Goal: Task Accomplishment & Management: Manage account settings

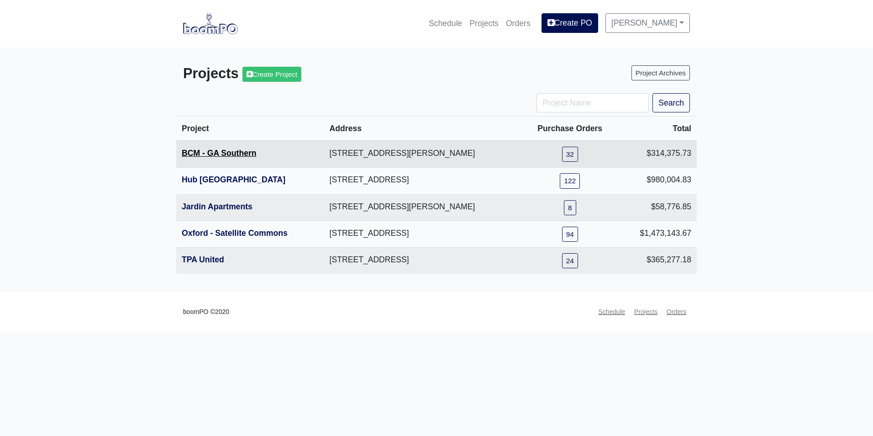
click at [216, 153] on link "BCM - GA Southern" at bounding box center [219, 152] width 75 height 9
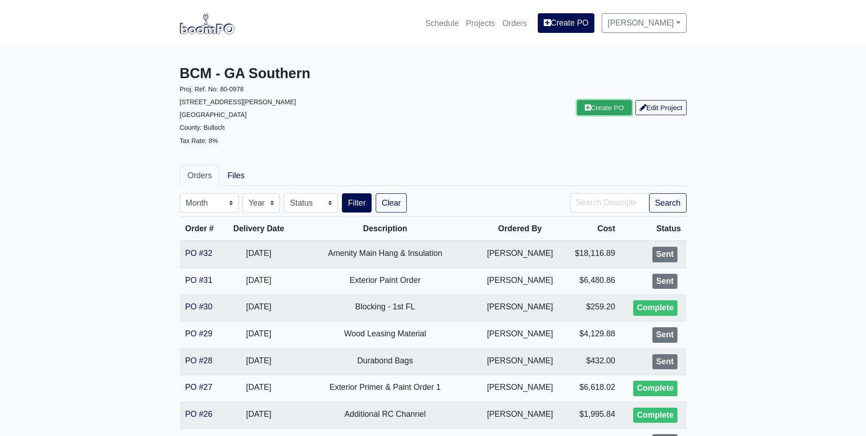
click at [620, 108] on link "Create PO" at bounding box center [604, 107] width 55 height 15
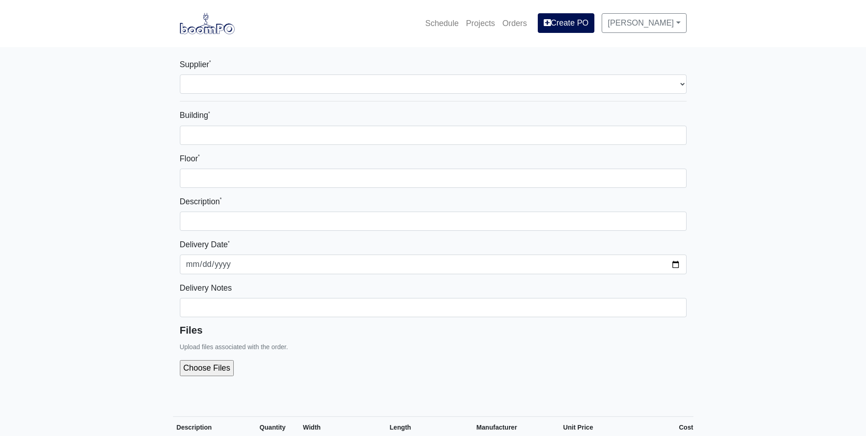
select select
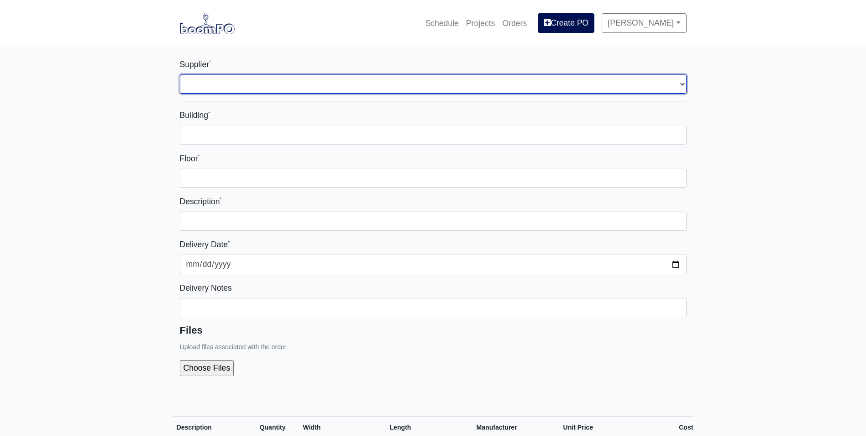
drag, startPoint x: 400, startPoint y: 89, endPoint x: 398, endPoint y: 94, distance: 4.9
click at [400, 89] on select "Select one... Capitol Materials Coastal - Statesboro, GA Sherwin-Williams - Sta…" at bounding box center [433, 83] width 507 height 19
select select "873"
click at [180, 74] on select "Select one... Capitol Materials Coastal - Statesboro, GA Sherwin-Williams - Sta…" at bounding box center [433, 83] width 507 height 19
select select
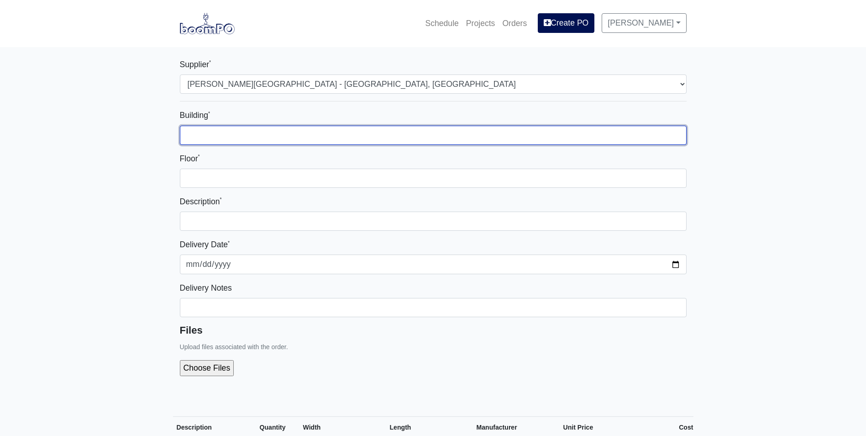
click at [356, 138] on input "Building *" at bounding box center [433, 135] width 507 height 19
type input "1"
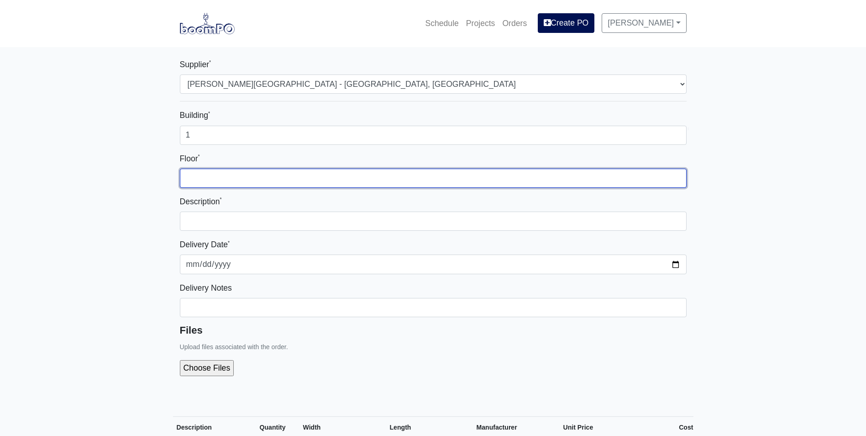
click at [449, 175] on input "Floor *" at bounding box center [433, 178] width 507 height 19
type input "1"
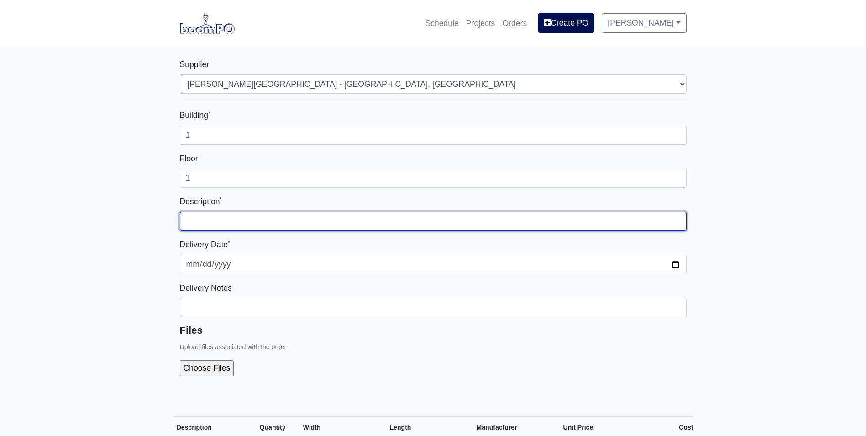
click at [480, 216] on input "text" at bounding box center [433, 220] width 507 height 19
type input "Exterior Paint"
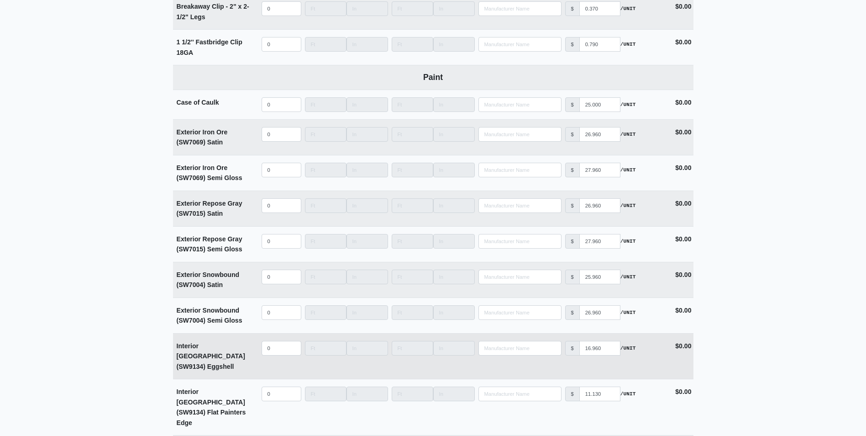
scroll to position [1735, 0]
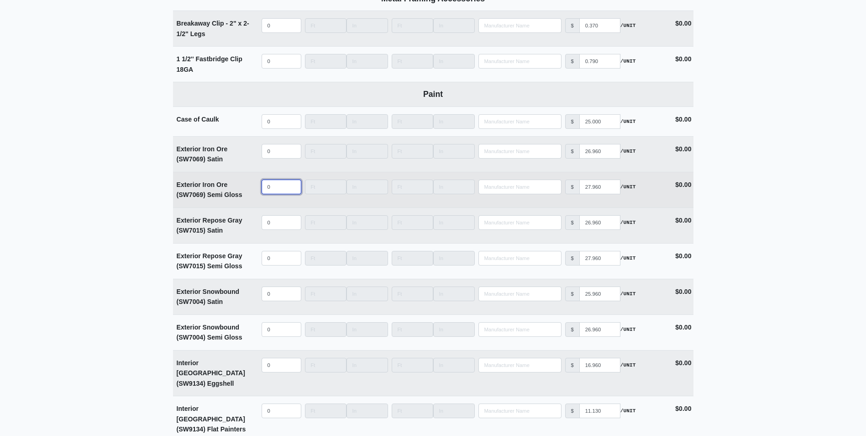
select select
click at [280, 190] on input "quantity" at bounding box center [282, 186] width 40 height 15
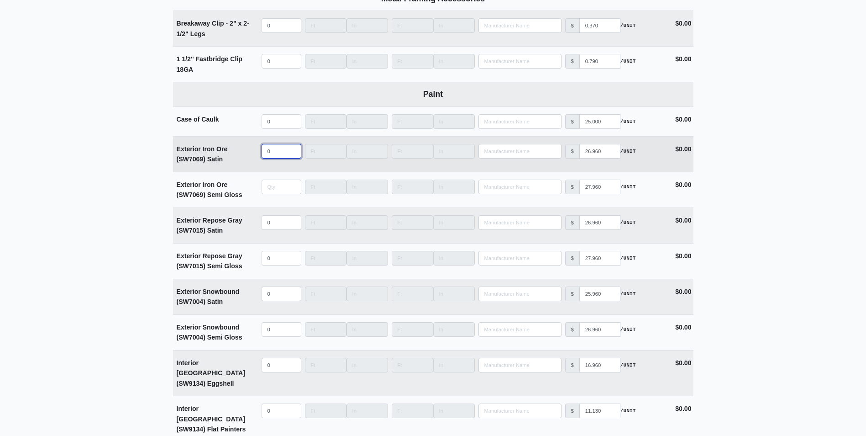
type input "0"
select select
click at [272, 156] on input "quantity" at bounding box center [282, 151] width 40 height 15
type input "5"
select select
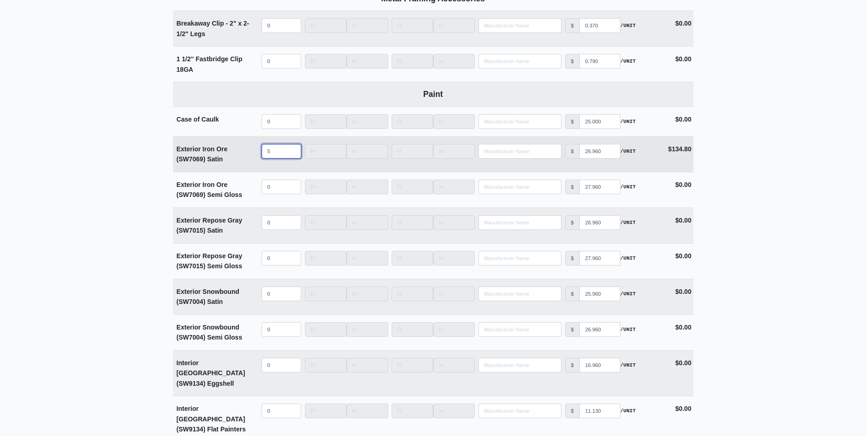
type input "50"
select select
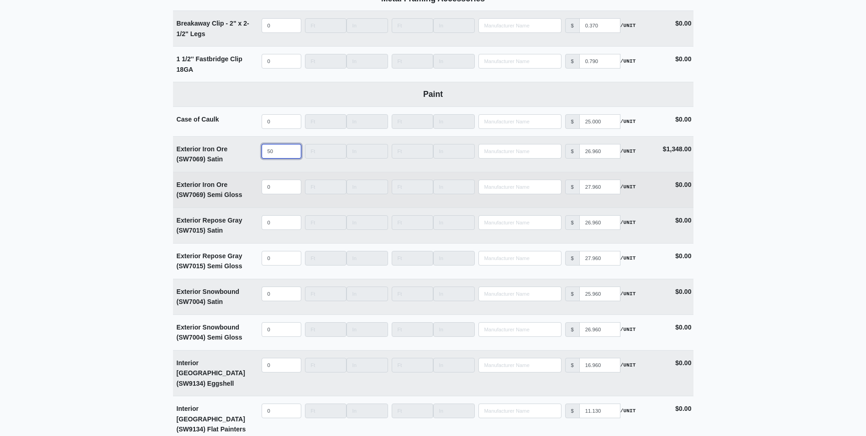
type input "50"
drag, startPoint x: 234, startPoint y: 186, endPoint x: 177, endPoint y: 186, distance: 57.1
click at [177, 186] on div "Exterior Iron Ore (SW7069) Semi Gloss" at bounding box center [216, 189] width 79 height 21
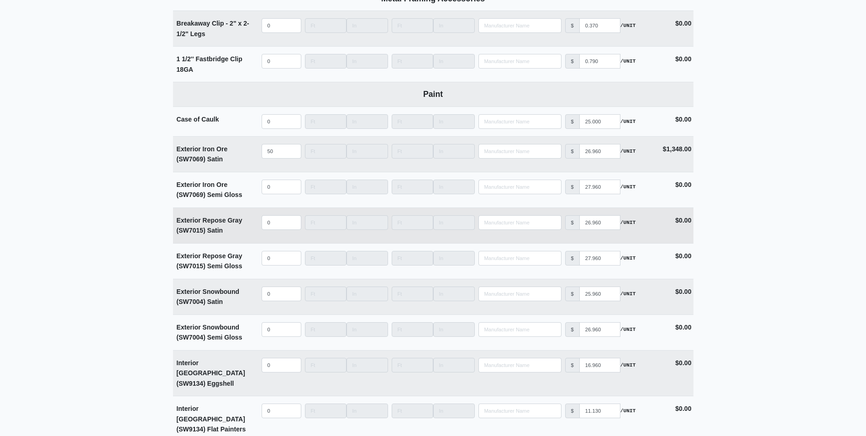
drag, startPoint x: 177, startPoint y: 186, endPoint x: 218, endPoint y: 211, distance: 47.8
click at [218, 211] on td "Exterior Repose Gray (SW7015) Satin" at bounding box center [216, 225] width 87 height 35
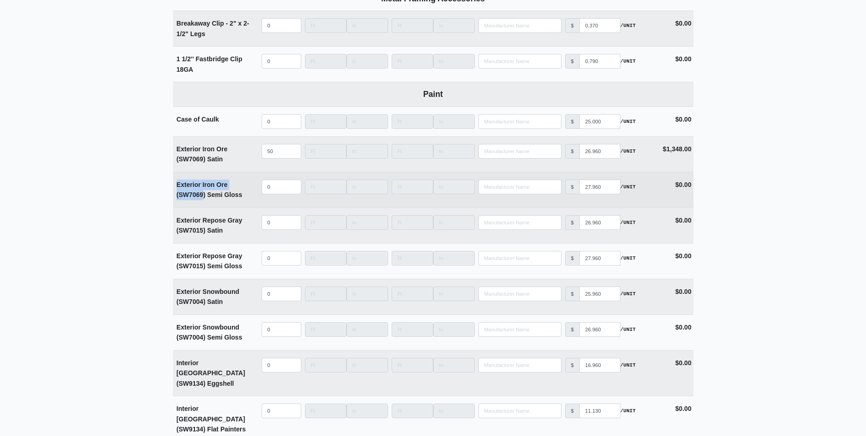
drag, startPoint x: 204, startPoint y: 198, endPoint x: 178, endPoint y: 188, distance: 28.1
click at [178, 188] on strong "Exterior Iron Ore (SW7069) Semi Gloss" at bounding box center [210, 190] width 66 height 18
copy strong "Exterior Iron Ore (SW7069"
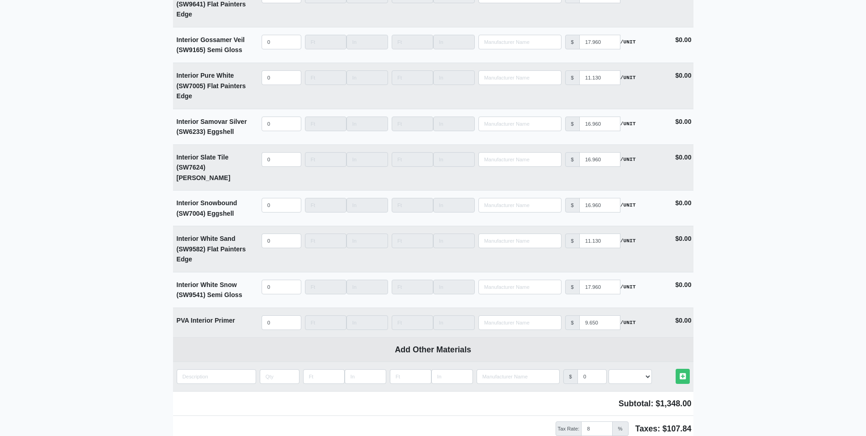
scroll to position [2238, 0]
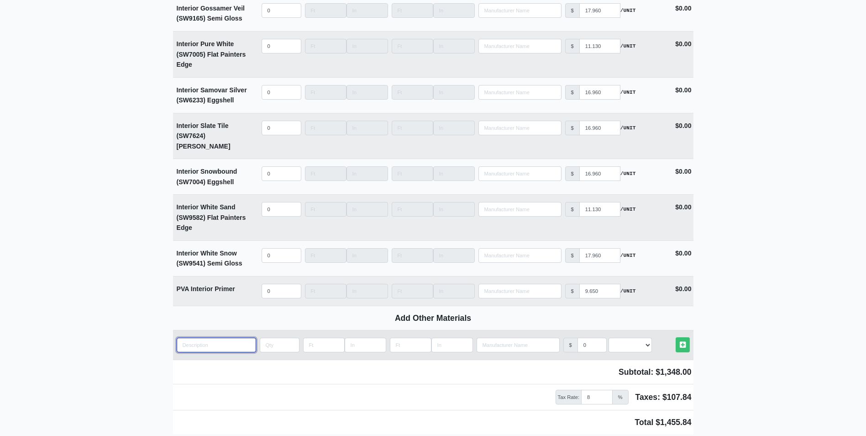
click at [219, 337] on input "quantity" at bounding box center [216, 344] width 79 height 15
paste input "Exterior Iron Ore (SW7069"
type input "Exterior Iron Ore (SW7069"
select select
type input "Exterior Iron Ore (SW7069)"
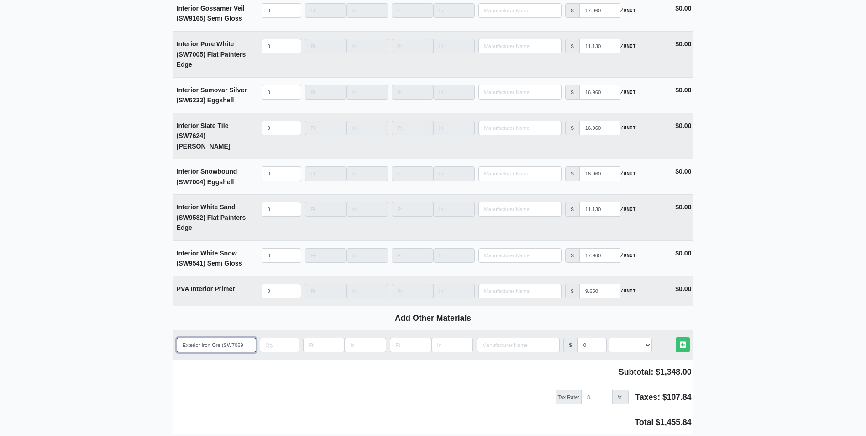
select select
type input "Exterior Iron Ore (SW7069)"
select select
type input "Exterior Iron Ore G (SW7069)"
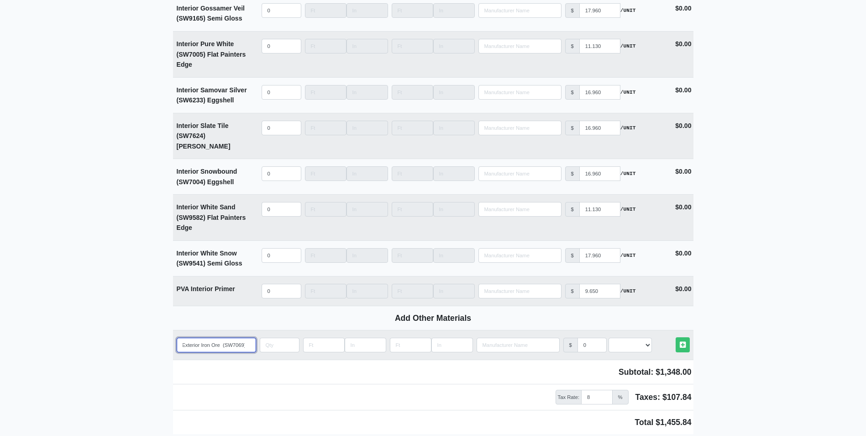
select select
type input "Exterior Iron Ore Gl (SW7069)"
select select
type input "Exterior Iron Ore Glo (SW7069)"
select select
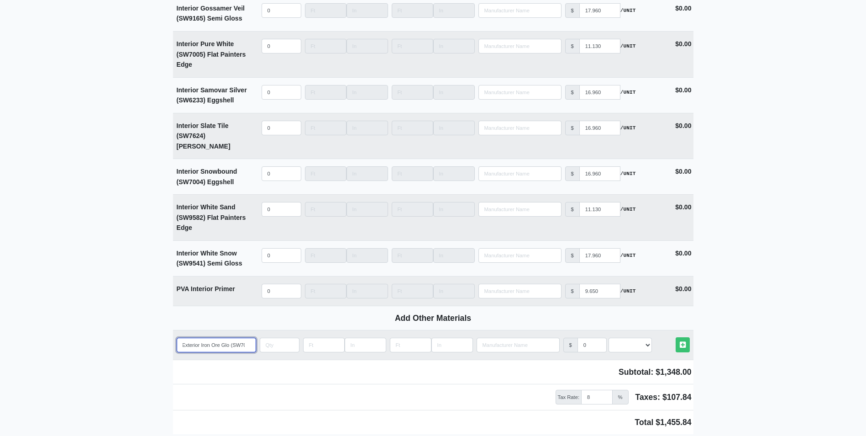
type input "Exterior Iron Ore Glos (SW7069)"
select select
type input "Exterior Iron Ore Gloss (SW7069)"
select select
type input "Exterior Iron Ore Gloss (SW7069)"
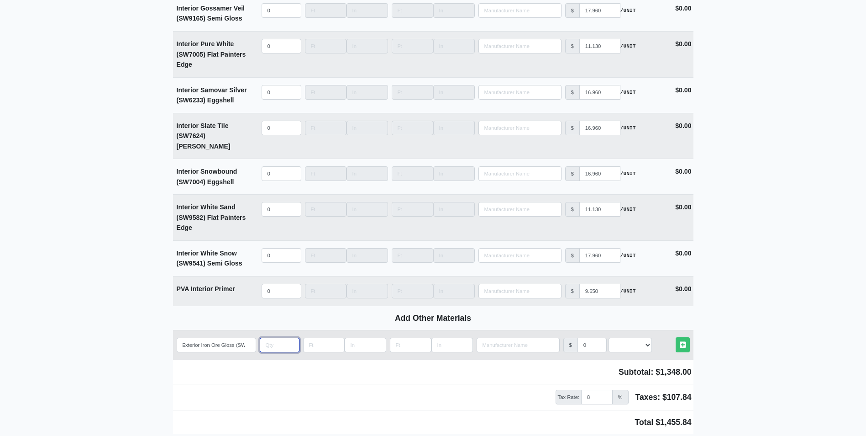
click at [272, 337] on input "quantity" at bounding box center [280, 344] width 40 height 15
type input "1"
select select
type input "10"
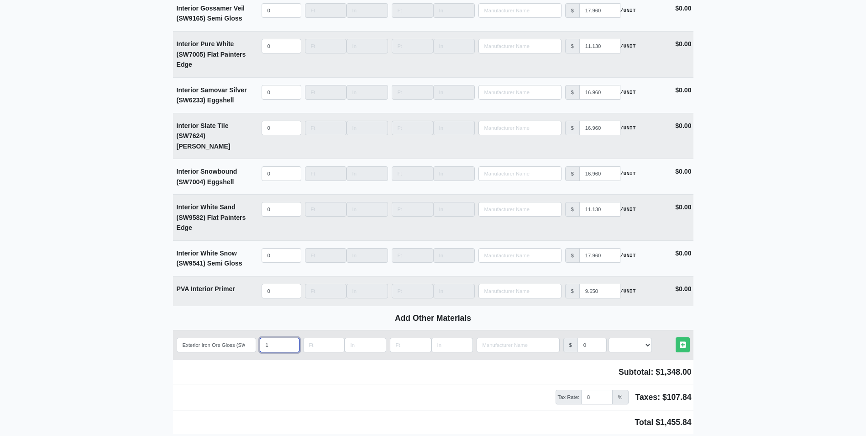
select select
type input "10"
click at [589, 337] on input "0" at bounding box center [592, 344] width 29 height 15
select select
type input "2"
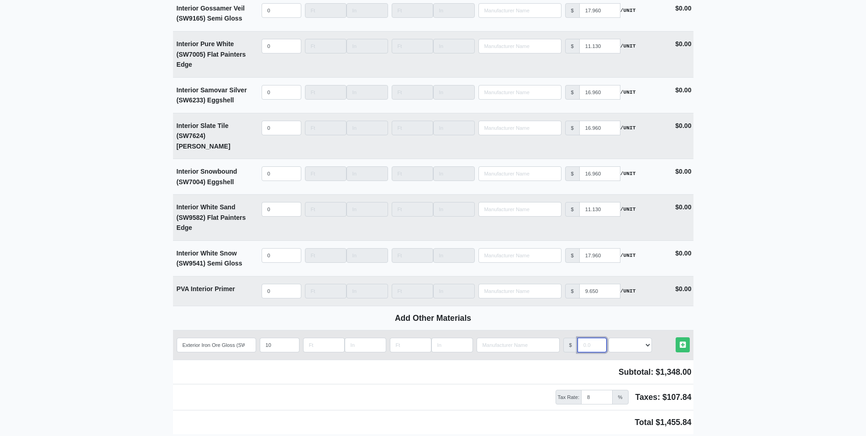
select select
type input "27"
select select
type input "27.9"
select select
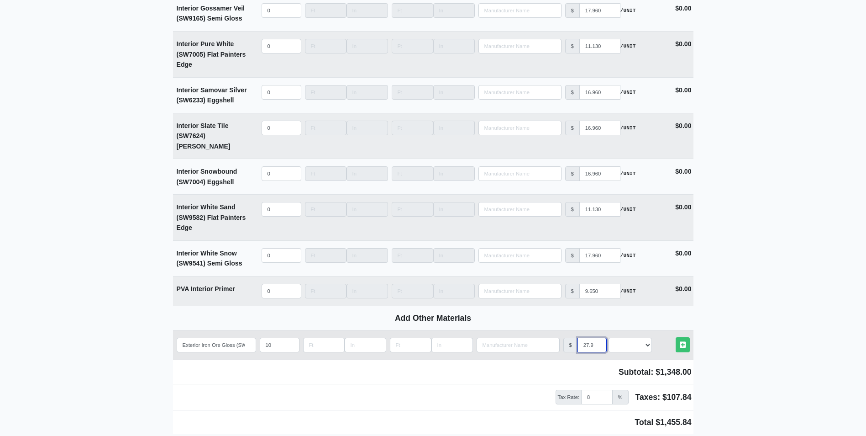
type input "27.96"
select select
type input "27.96"
click at [646, 337] on select "Select an Option! UNIT MLF LF MSQFT SQFT" at bounding box center [630, 344] width 43 height 15
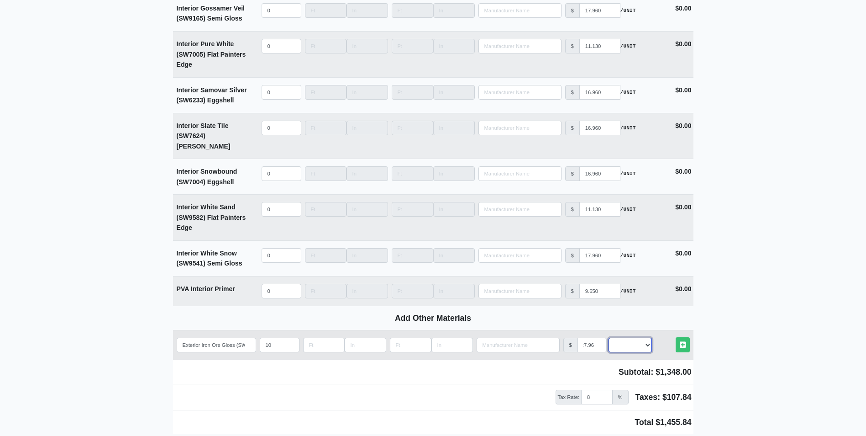
scroll to position [0, 0]
select select "2"
click at [609, 337] on select "Select an Option! UNIT MLF LF MSQFT SQFT" at bounding box center [630, 344] width 43 height 15
click at [682, 341] on icon at bounding box center [683, 344] width 6 height 7
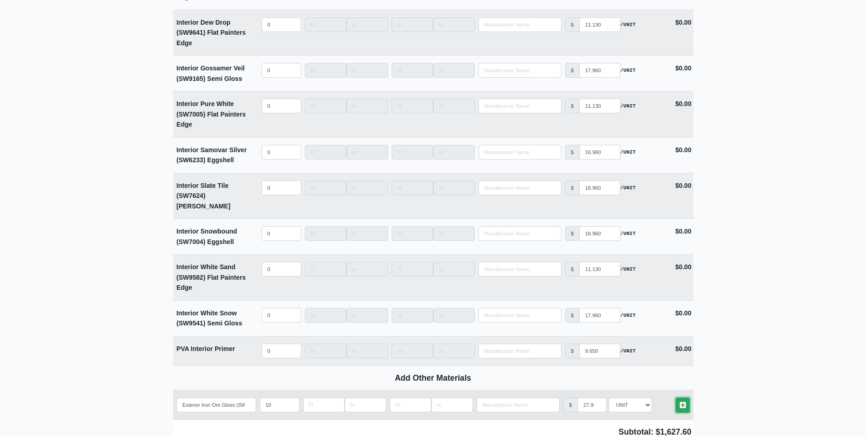
select select
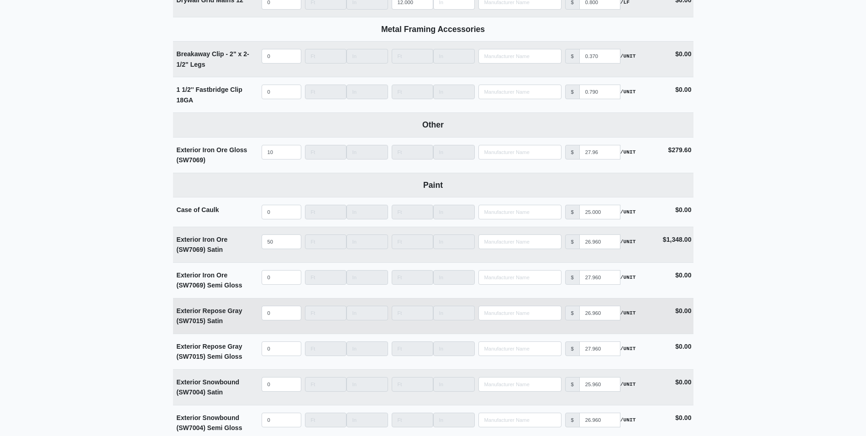
scroll to position [1750, 0]
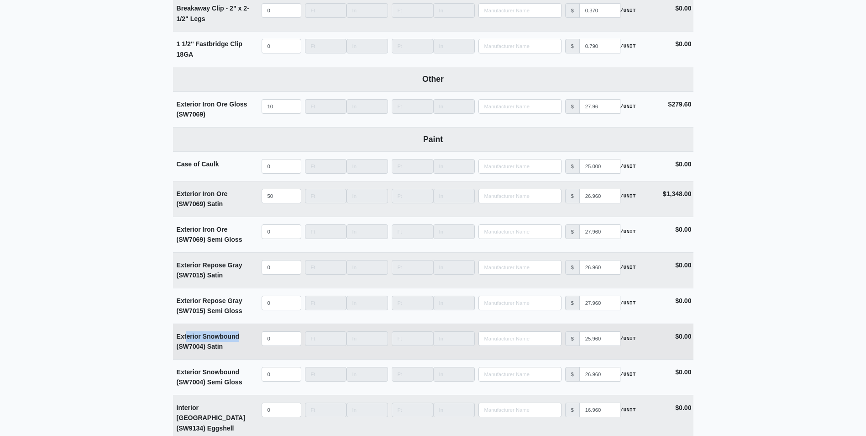
drag, startPoint x: 239, startPoint y: 338, endPoint x: 186, endPoint y: 338, distance: 52.5
click at [186, 338] on strong "Exterior Snowbound (SW7004) Satin" at bounding box center [208, 341] width 63 height 18
drag, startPoint x: 186, startPoint y: 338, endPoint x: 198, endPoint y: 351, distance: 17.8
click at [198, 350] on strong "Exterior Snowbound (SW7004) Satin" at bounding box center [208, 341] width 63 height 18
drag, startPoint x: 204, startPoint y: 349, endPoint x: 198, endPoint y: 348, distance: 5.6
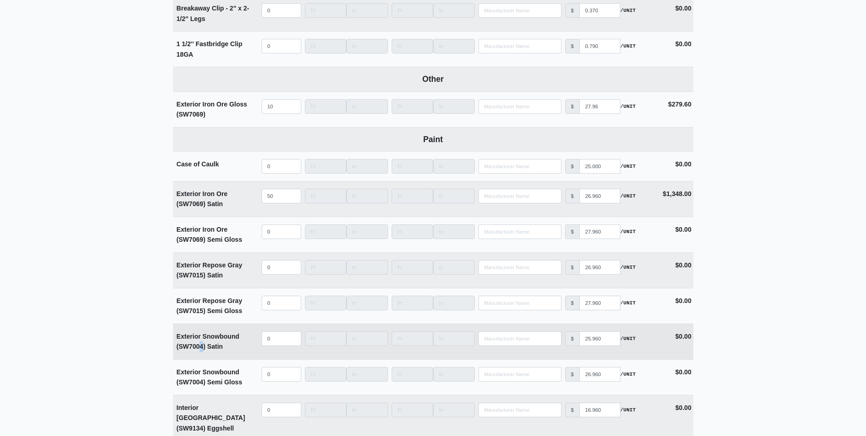
click at [198, 348] on strong "Exterior Snowbound (SW7004) Satin" at bounding box center [208, 341] width 63 height 18
drag, startPoint x: 198, startPoint y: 348, endPoint x: 204, endPoint y: 348, distance: 5.5
click at [204, 348] on strong "Exterior Snowbound (SW7004) Satin" at bounding box center [208, 341] width 63 height 18
drag, startPoint x: 205, startPoint y: 348, endPoint x: 178, endPoint y: 338, distance: 29.6
click at [178, 338] on strong "Exterior Snowbound (SW7004) Satin" at bounding box center [208, 341] width 63 height 18
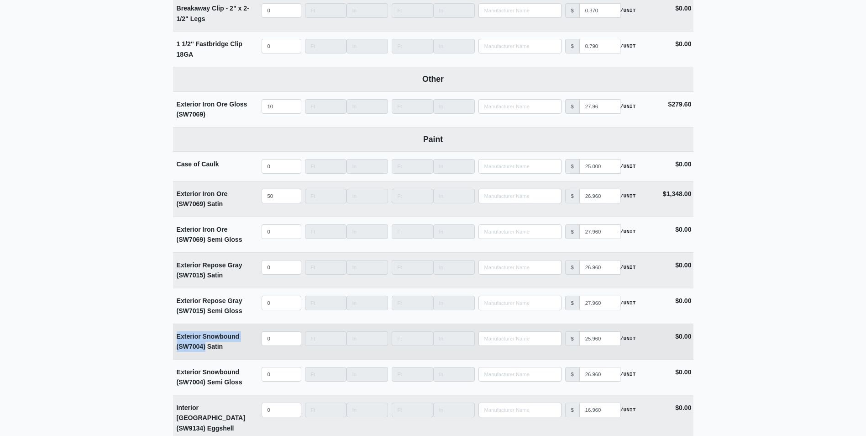
copy strong "Exterior Snowbound (SW7004)"
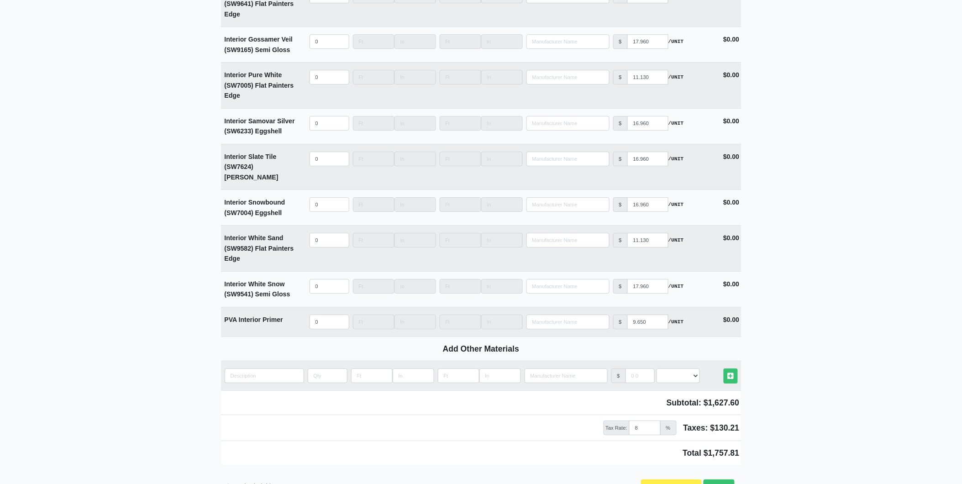
scroll to position [2293, 0]
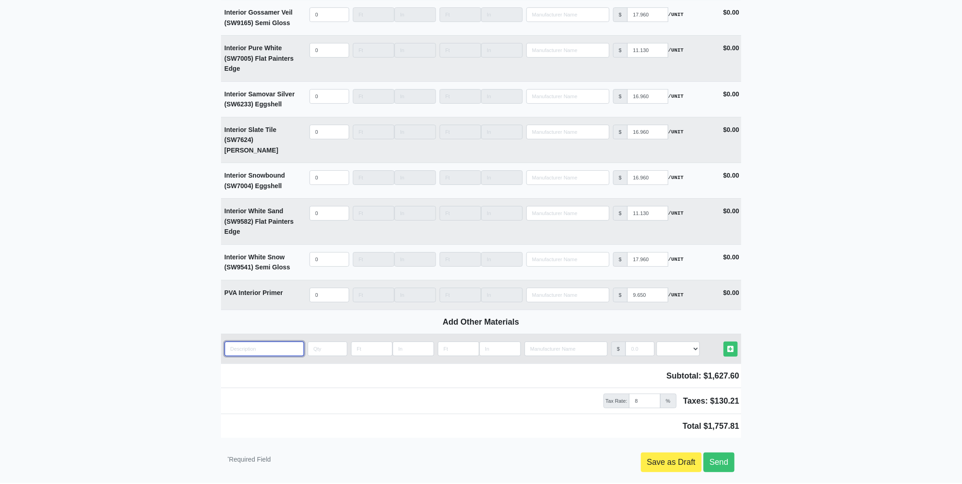
click at [266, 342] on input "quantity" at bounding box center [264, 349] width 79 height 15
paste input "Exterior Snowbound (SW7004)"
type input "Exterior Snowbound (SW7004)"
select select
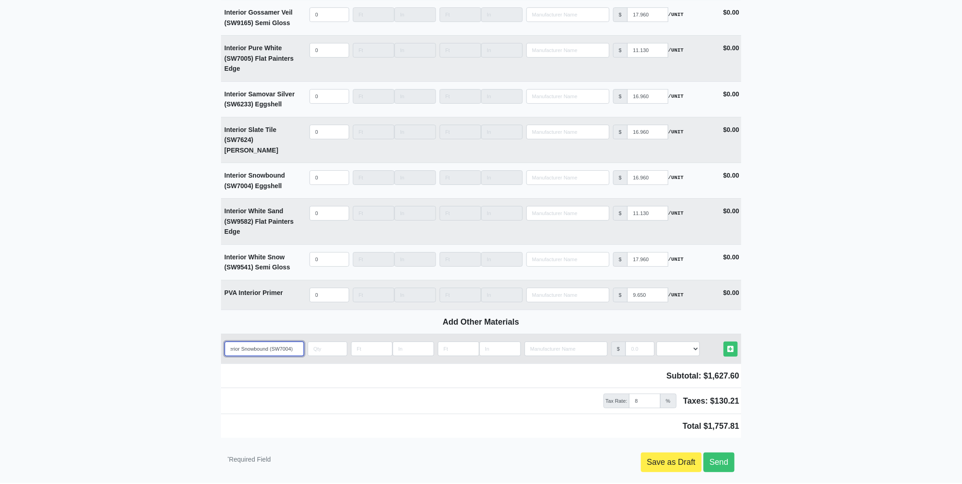
click at [269, 342] on input "Exterior Snowbound (SW7004)" at bounding box center [264, 349] width 79 height 15
type input "Exterior Snowbound (SW7004)"
select select
type input "Exterior Snowbound G (SW7004)"
select select
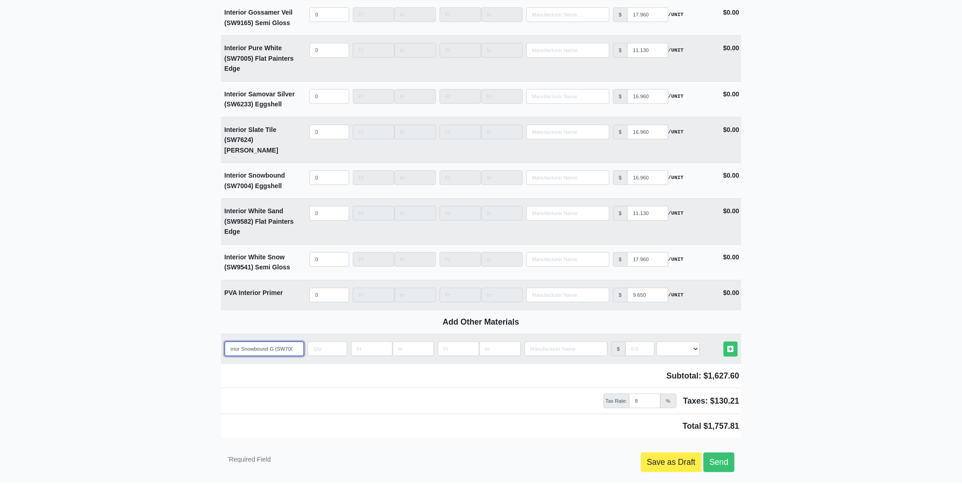
type input "Exterior Snowbound Gl (SW7004)"
select select
type input "Exterior Snowbound Glo (SW7004)"
select select
type input "Exterior Snowbound Glos (SW7004)"
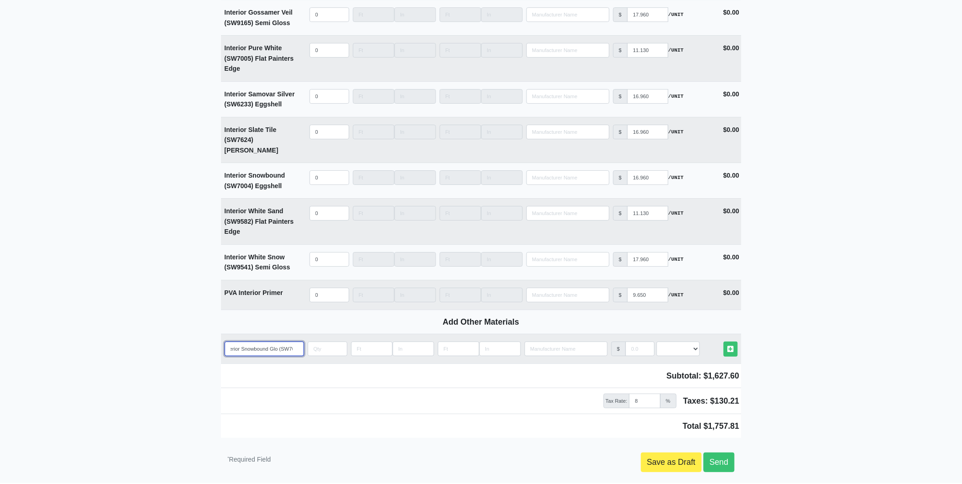
select select
type input "Exterior Snowbound Gloss (SW7004)"
select select
type input "Exterior Snowbound Gloss` (SW7004)"
select select
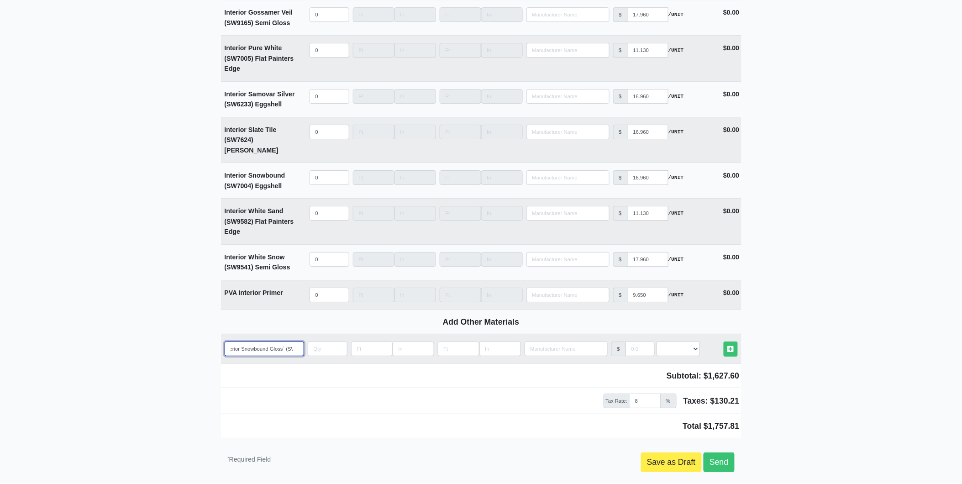
type input "Exterior Snowbound Gloss (SW7004)"
select select
type input "Exterior Snowbound Gloss (SW7004)"
type input "1"
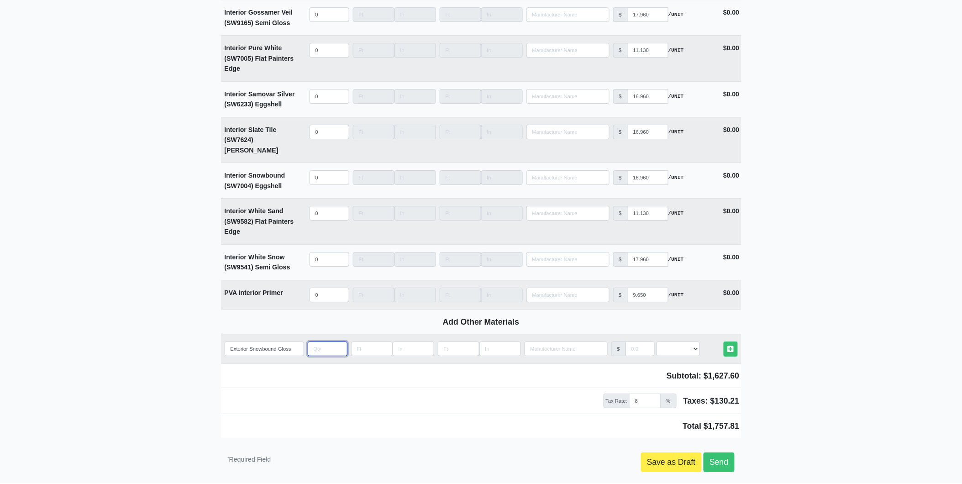
select select
type input "10"
select select
type input "10"
type input "2"
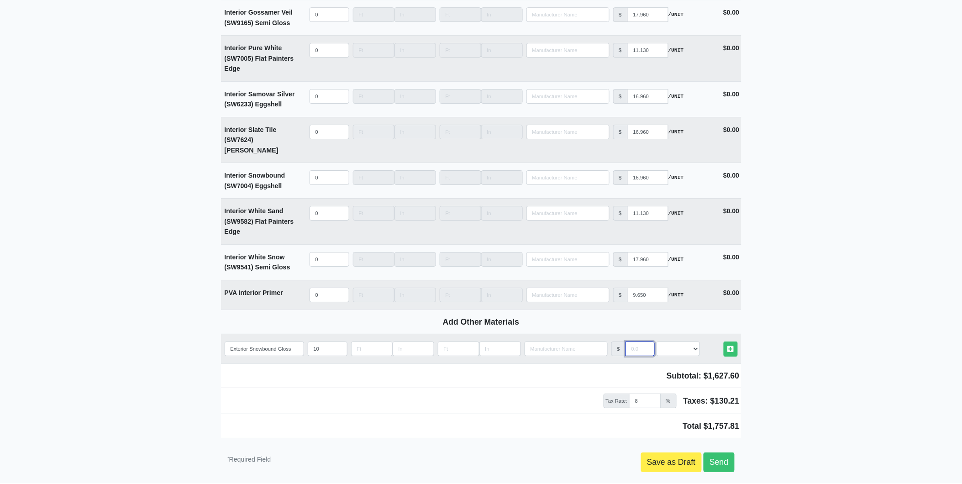
select select
type input "27"
select select
type input "27.9"
select select
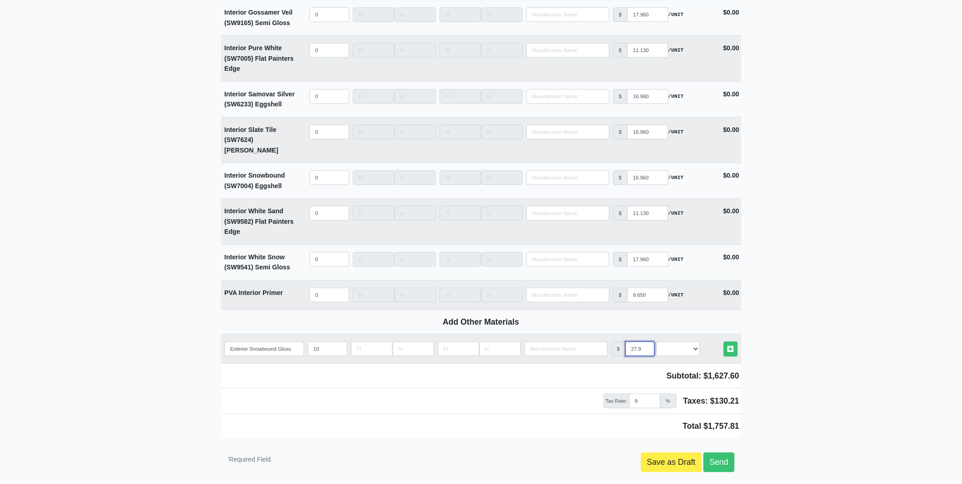
type input "27.96"
select select
type input "27.96"
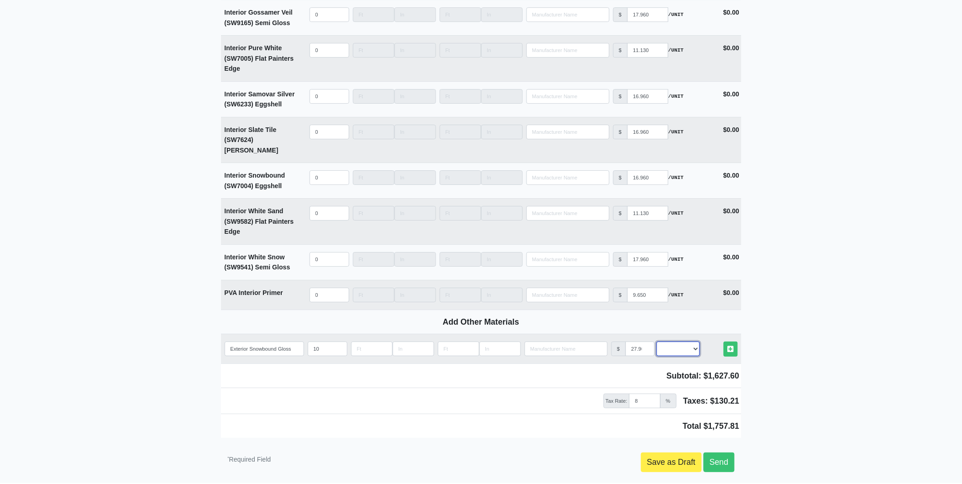
select select "2"
click at [724, 342] on link "Other Materials" at bounding box center [731, 349] width 14 height 15
select select
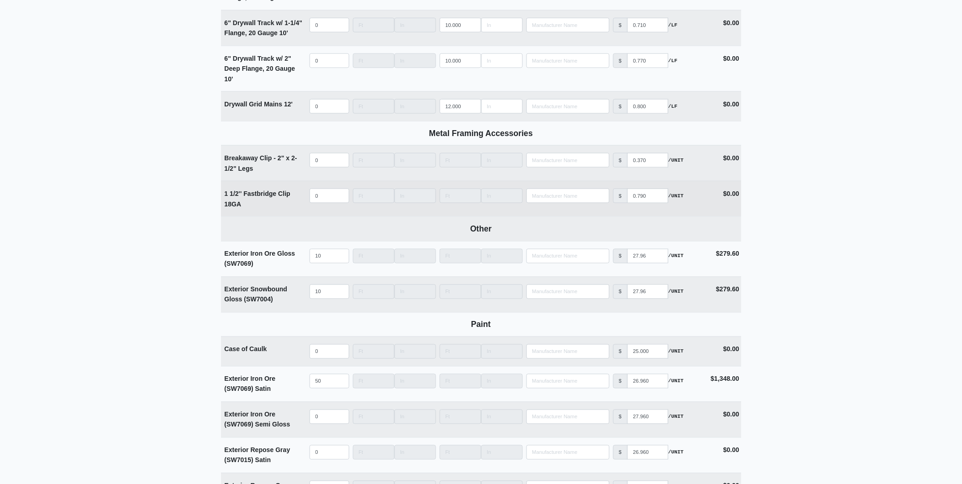
scroll to position [1618, 0]
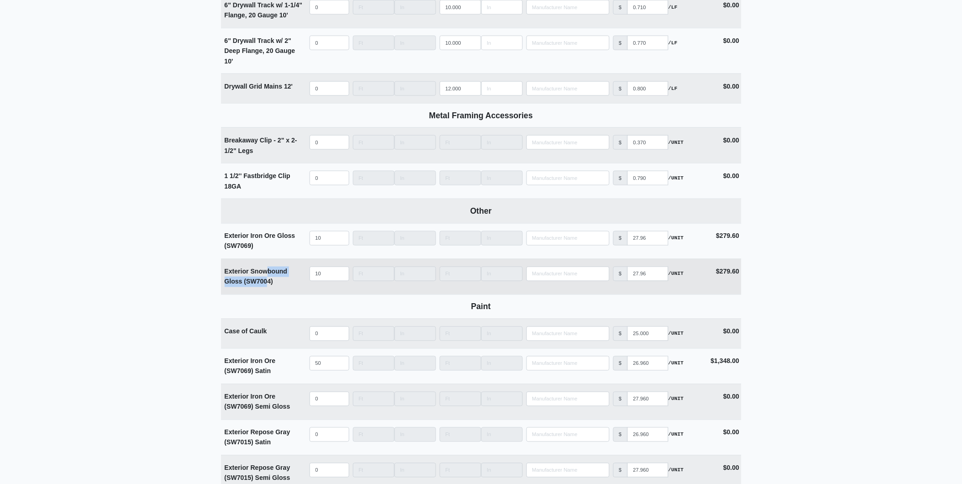
click at [266, 277] on div "Exterior Snowbound Gloss (SW7004)" at bounding box center [264, 277] width 79 height 21
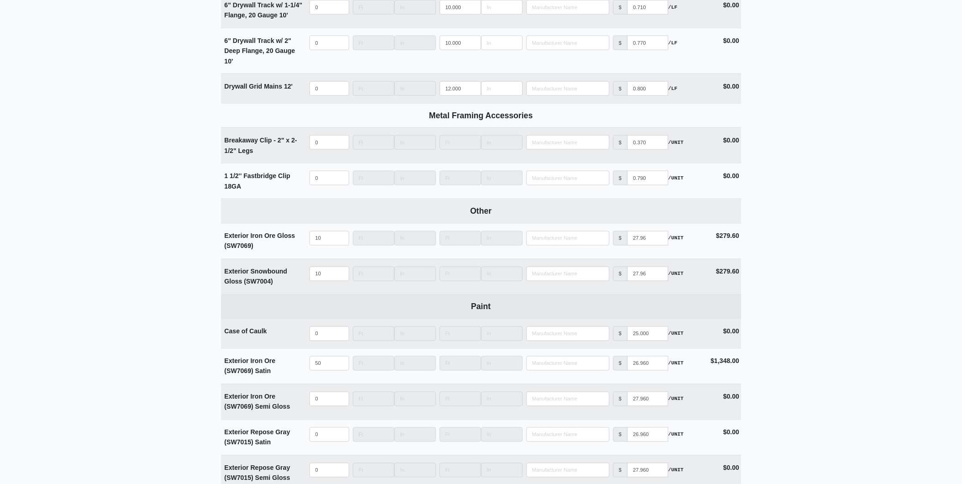
drag, startPoint x: 266, startPoint y: 277, endPoint x: 239, endPoint y: 316, distance: 46.6
click at [239, 316] on th "Paint" at bounding box center [481, 307] width 521 height 24
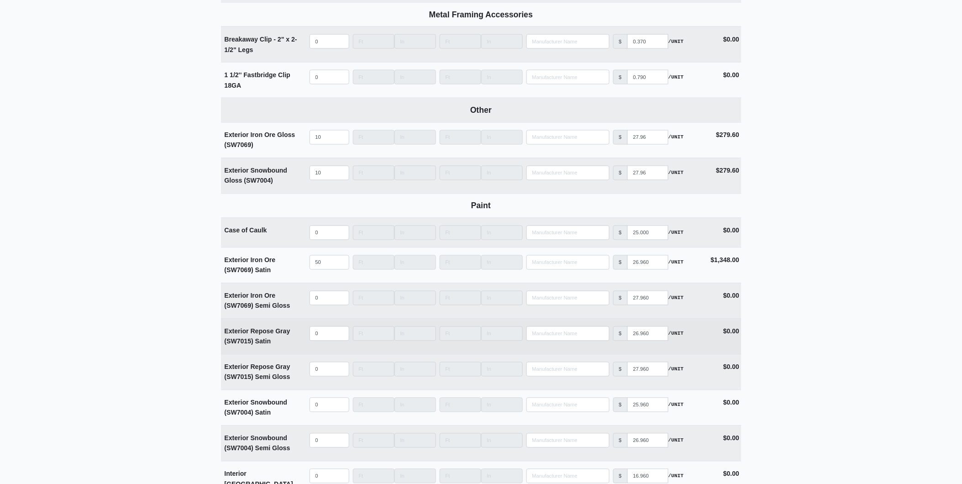
scroll to position [1720, 0]
click at [293, 332] on div "Exterior Repose Gray (SW7015) Satin" at bounding box center [264, 336] width 79 height 21
drag, startPoint x: 253, startPoint y: 343, endPoint x: 224, endPoint y: 331, distance: 31.1
click at [225, 331] on strong "Exterior Repose Gray (SW7015) Satin" at bounding box center [258, 336] width 66 height 18
copy strong "Exterior Repose Gray (SW7015)"
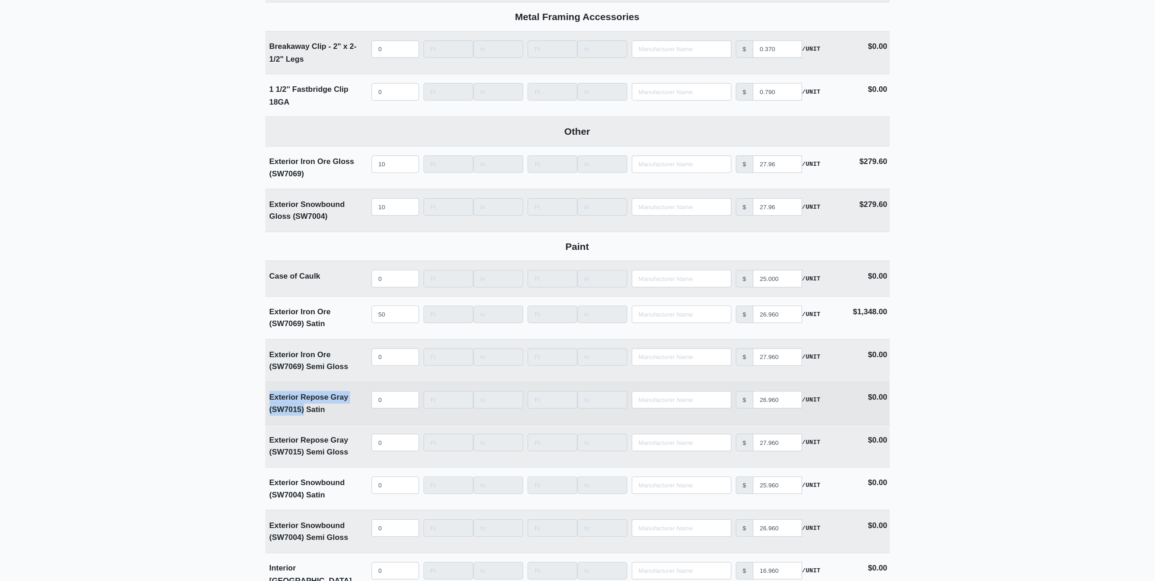
scroll to position [2248, 0]
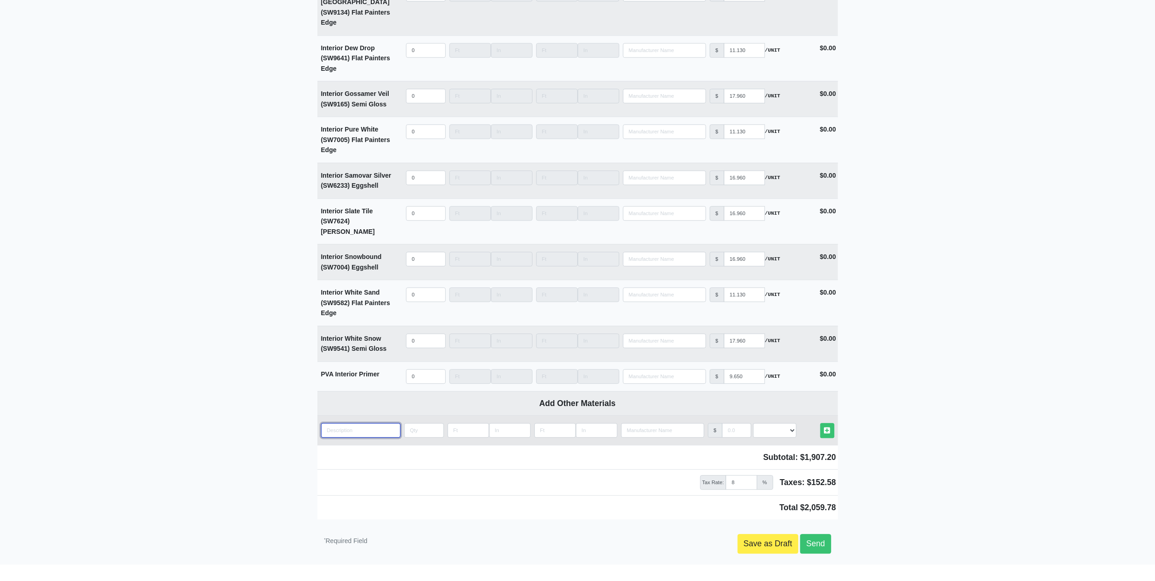
click at [340, 423] on input "quantity" at bounding box center [360, 430] width 79 height 15
paste input "Exterior Repose Gray (SW7015)"
type input "Exterior Repose Gray (SW7015)"
select select
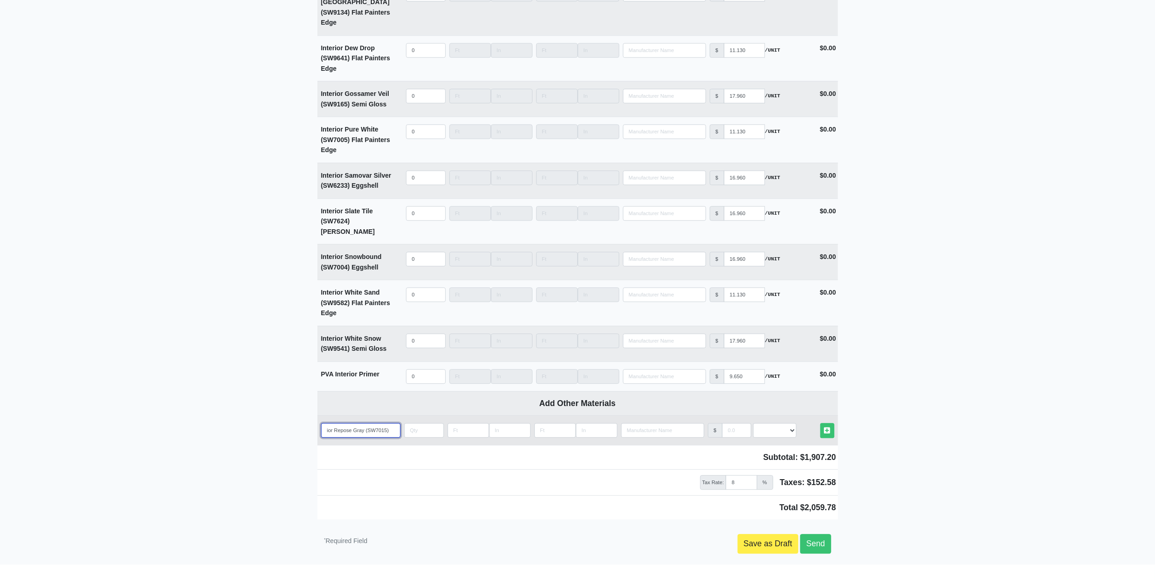
click at [364, 423] on input "Exterior Repose Gray (SW7015)" at bounding box center [360, 430] width 79 height 15
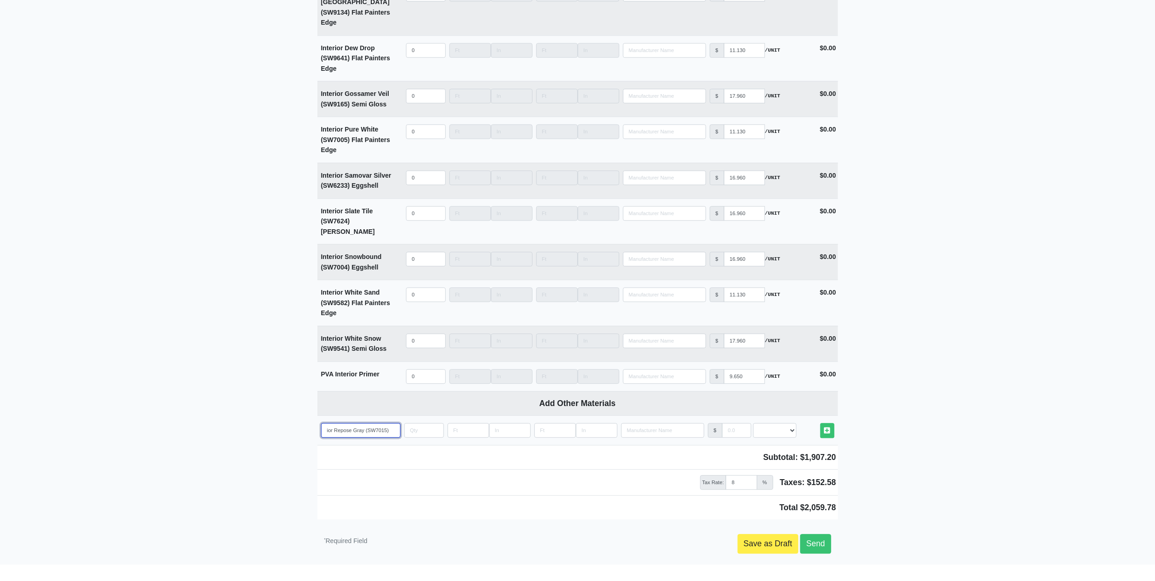
type input "Exterior Repose Gray (SW7015)"
select select
type input "Exterior Repose Gray G (SW7015)"
select select
type input "Exterior Repose Gray Gl (SW7015)"
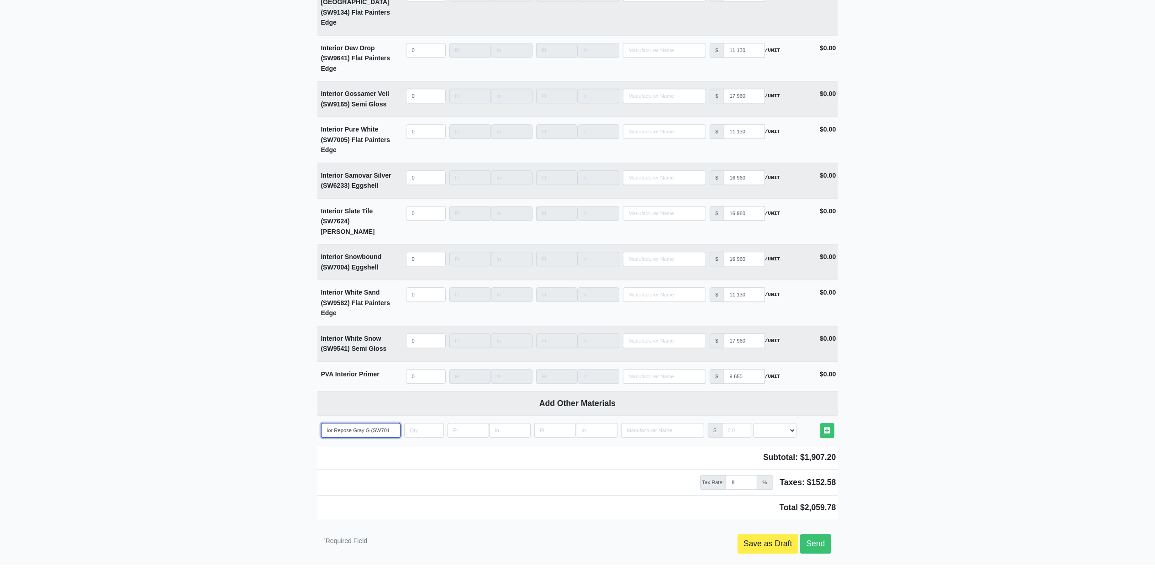
select select
type input "Exterior Repose Gray Glo (SW7015)"
select select
type input "Exterior Repose Gray Glos (SW7015)"
select select
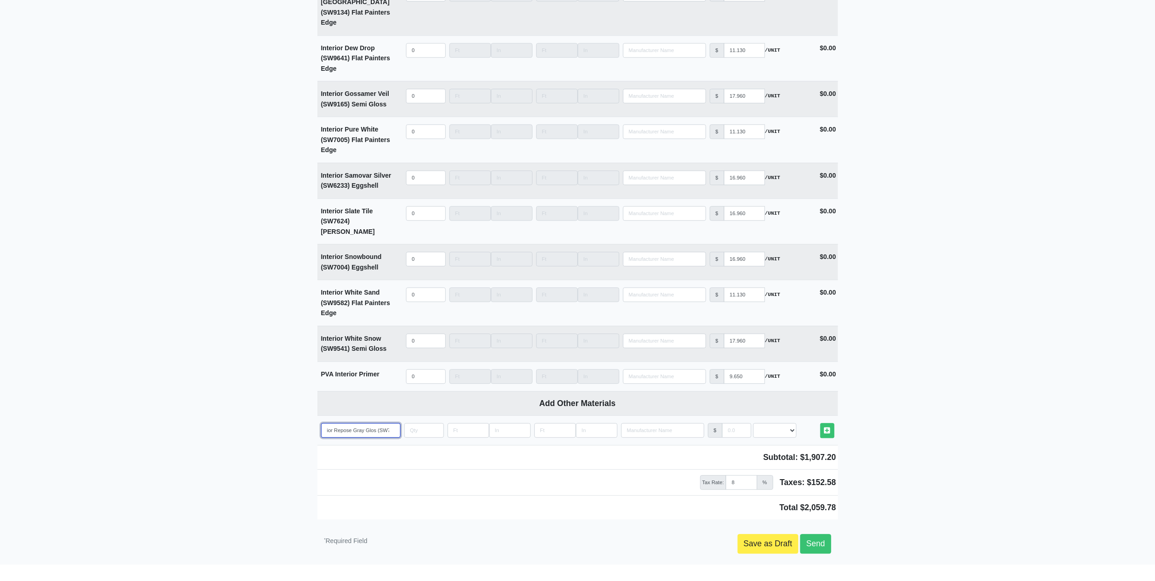
type input "Exterior Repose Gray Gloss (SW7015)"
select select
type input "Exterior Repose Gray Gloss (SW7015)"
type input "1"
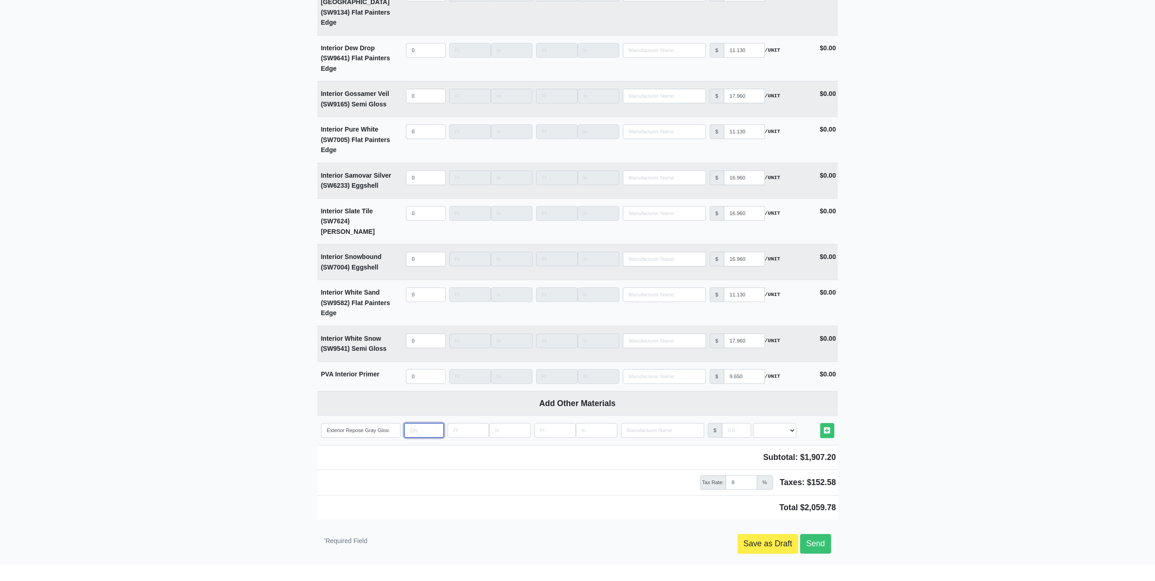
select select
type input "10"
select select
type input "10"
type input "2"
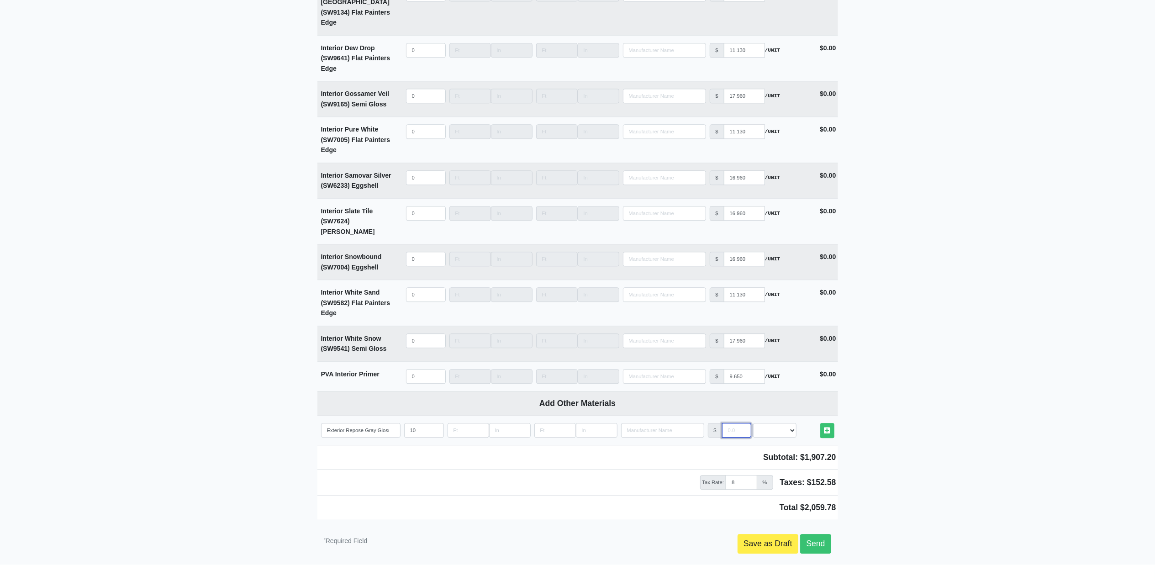
select select
type input "27"
select select
type input "27.9"
select select
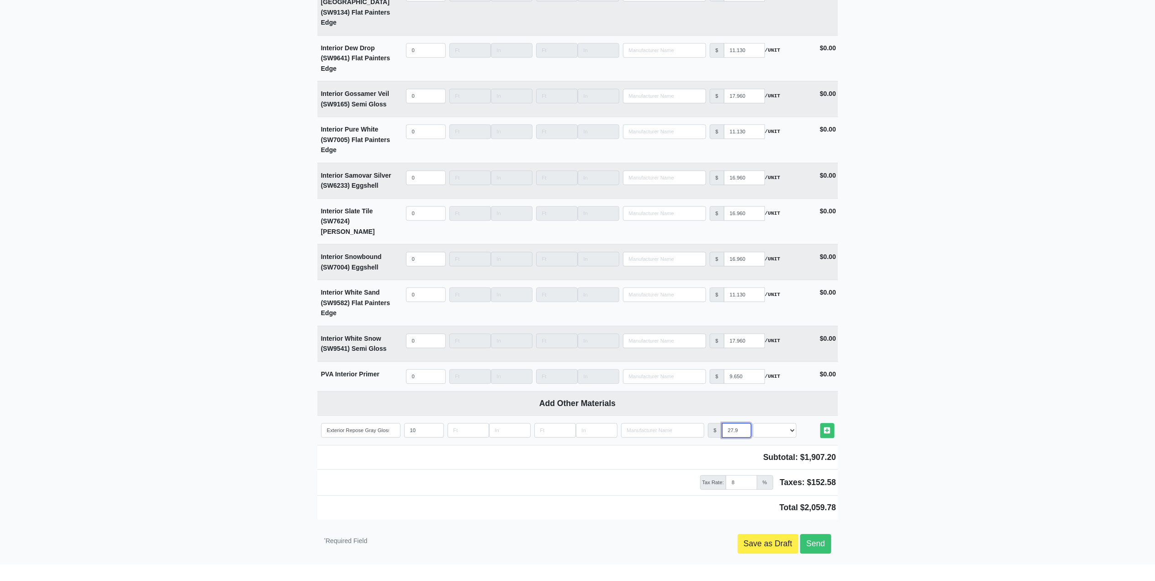
type input "27.96"
select select
type input "27.96"
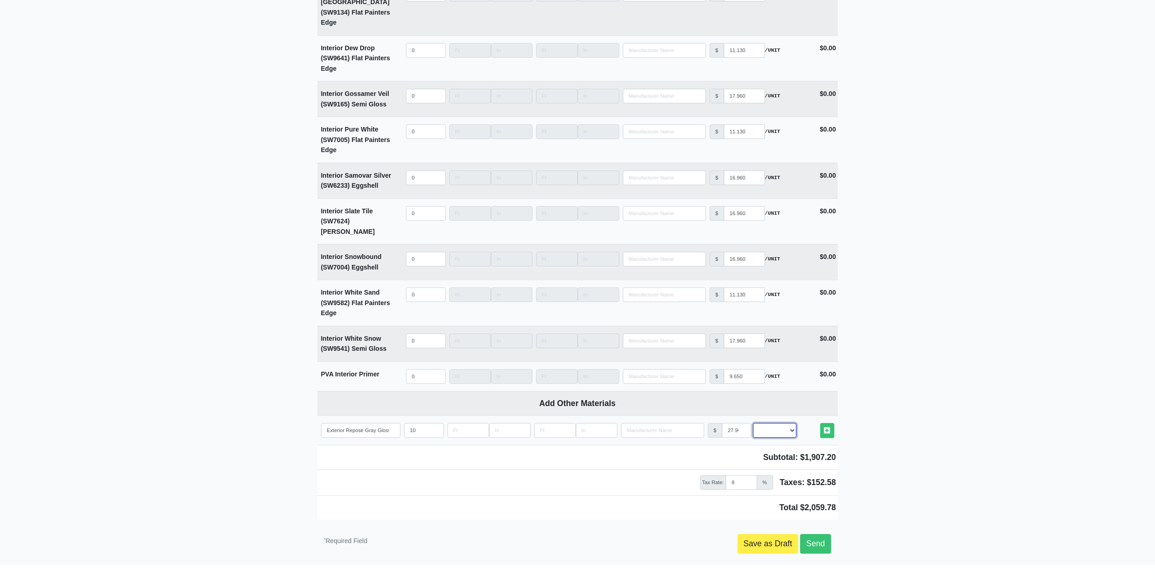
select select "2"
click at [820, 423] on link "Other Materials" at bounding box center [827, 430] width 14 height 15
select select
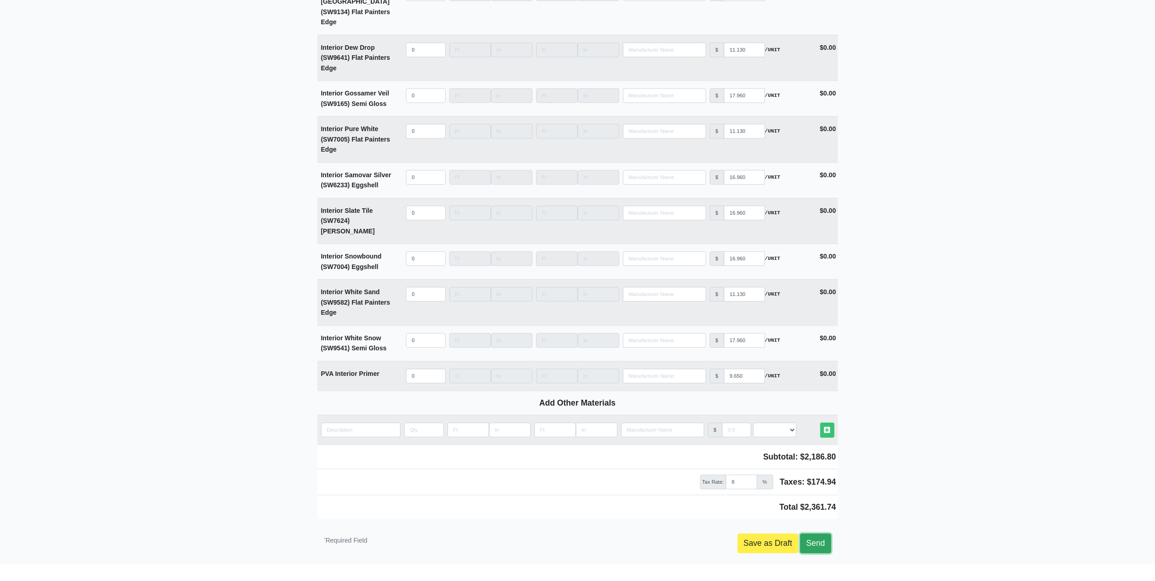
click at [814, 435] on link "Send" at bounding box center [815, 542] width 31 height 19
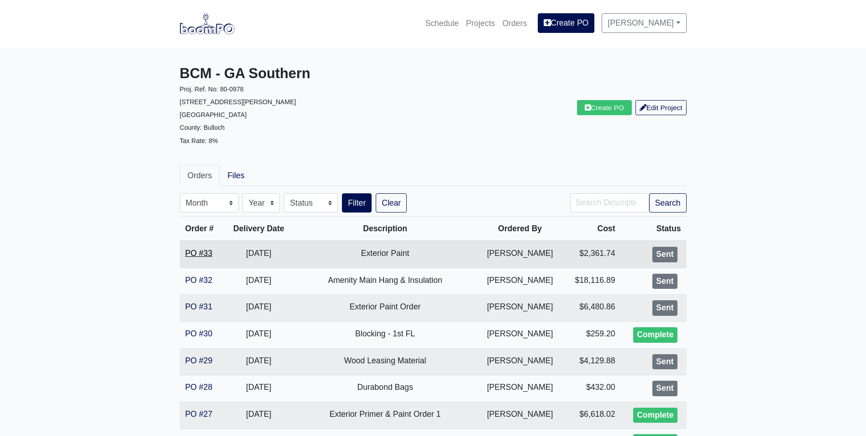
click at [205, 256] on link "PO #33" at bounding box center [198, 252] width 27 height 9
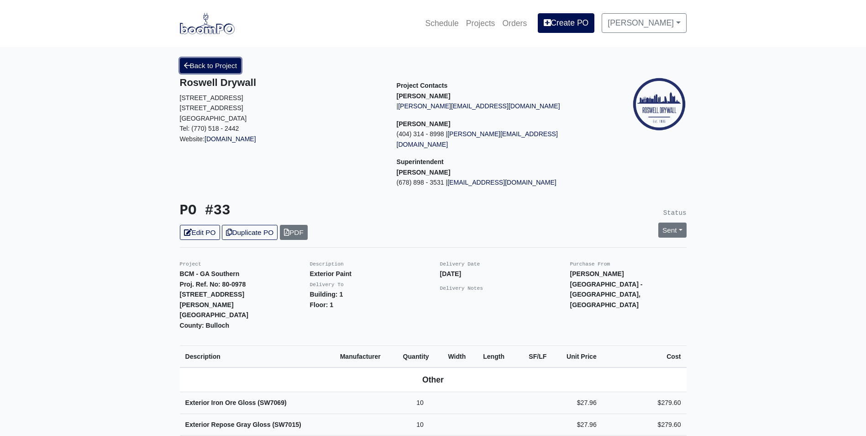
click at [218, 72] on link "Back to Project" at bounding box center [211, 65] width 62 height 15
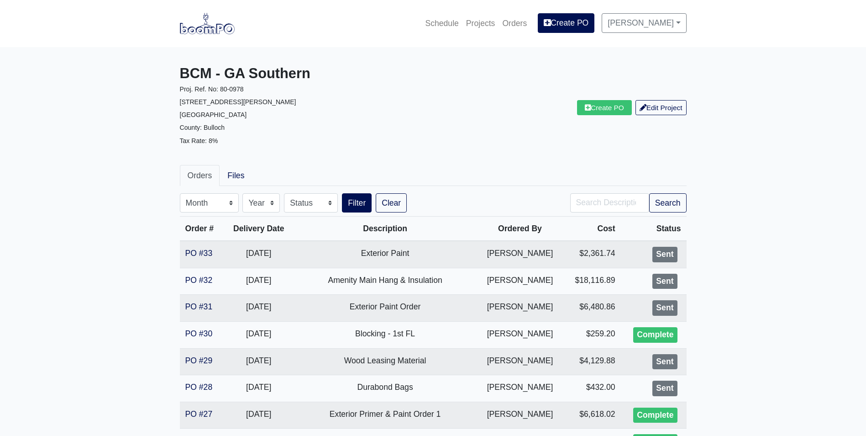
click at [223, 26] on img at bounding box center [207, 23] width 55 height 21
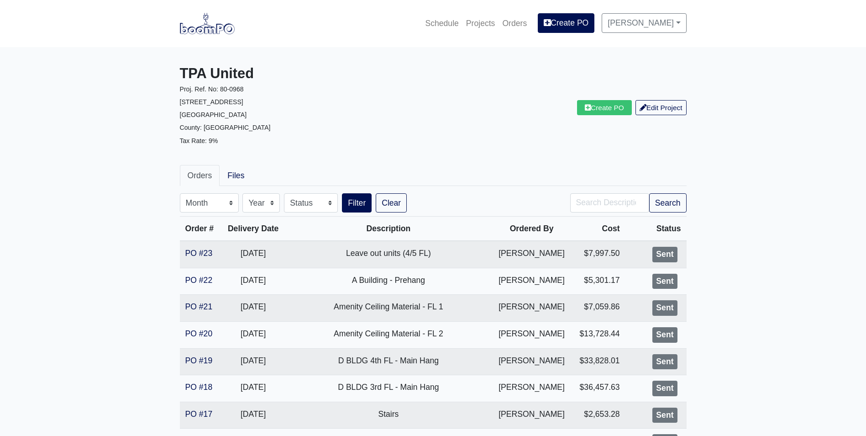
click at [213, 27] on img at bounding box center [207, 23] width 55 height 21
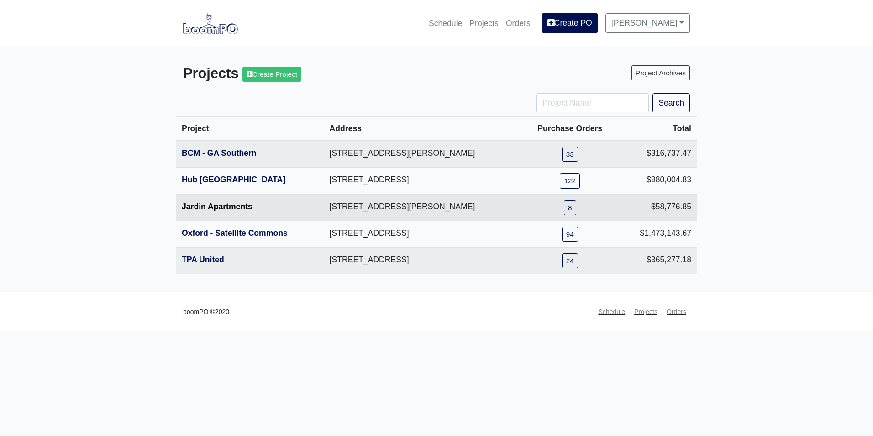
click at [215, 208] on link "Jardin Apartments" at bounding box center [217, 206] width 71 height 9
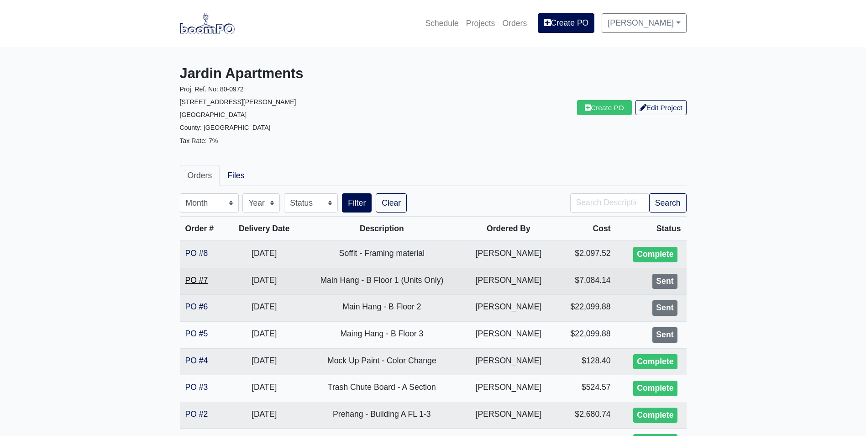
click at [203, 280] on link "PO #7" at bounding box center [196, 279] width 23 height 9
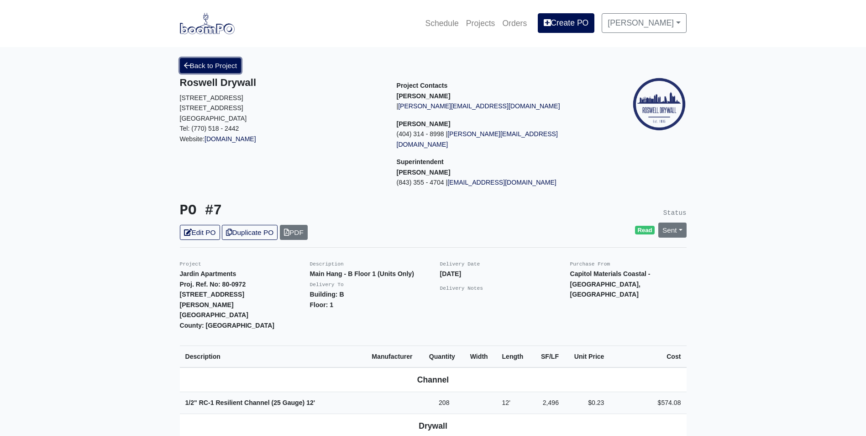
click at [201, 69] on link "Back to Project" at bounding box center [211, 65] width 62 height 15
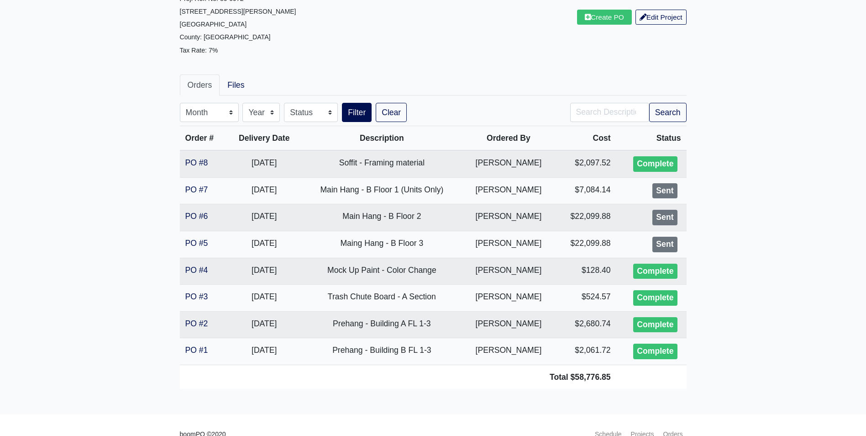
scroll to position [91, 0]
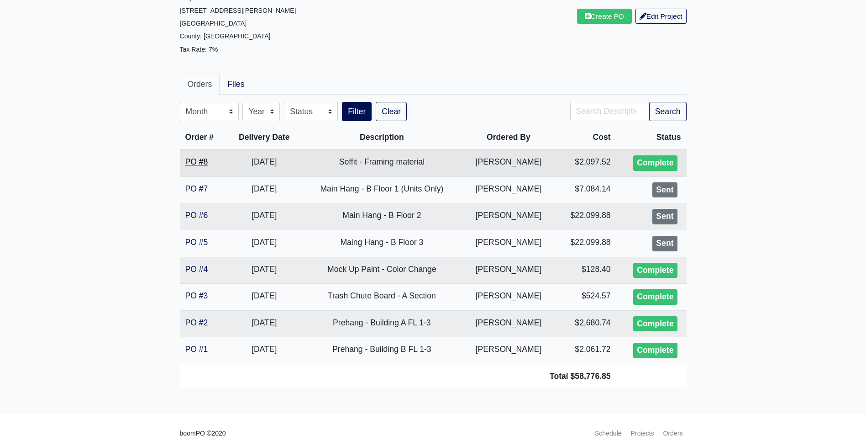
click at [196, 161] on link "PO #8" at bounding box center [196, 161] width 23 height 9
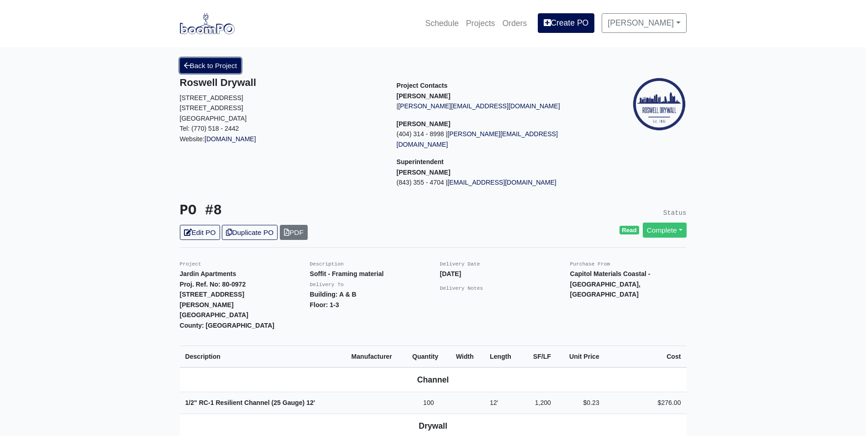
click at [219, 64] on link "Back to Project" at bounding box center [211, 65] width 62 height 15
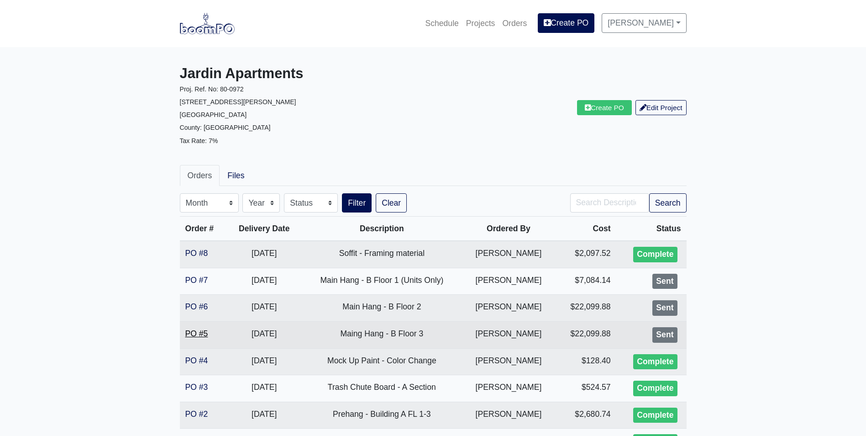
click at [200, 332] on link "PO #5" at bounding box center [196, 333] width 23 height 9
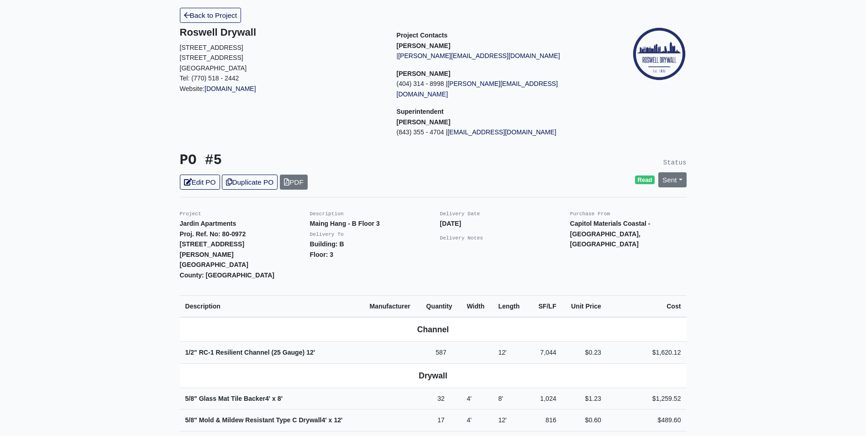
scroll to position [46, 0]
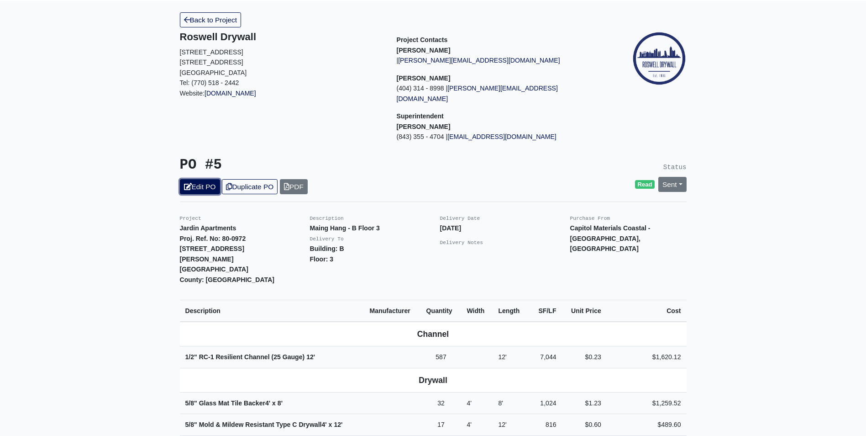
click at [201, 179] on link "Edit PO" at bounding box center [200, 186] width 40 height 15
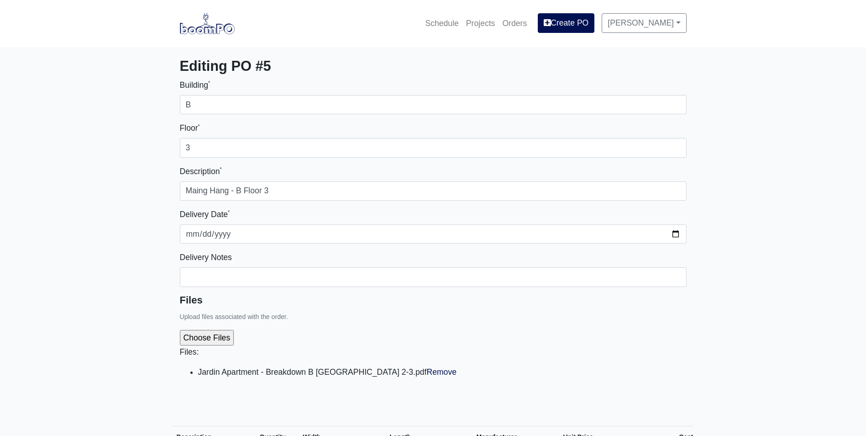
select select
click at [208, 29] on img at bounding box center [207, 23] width 55 height 21
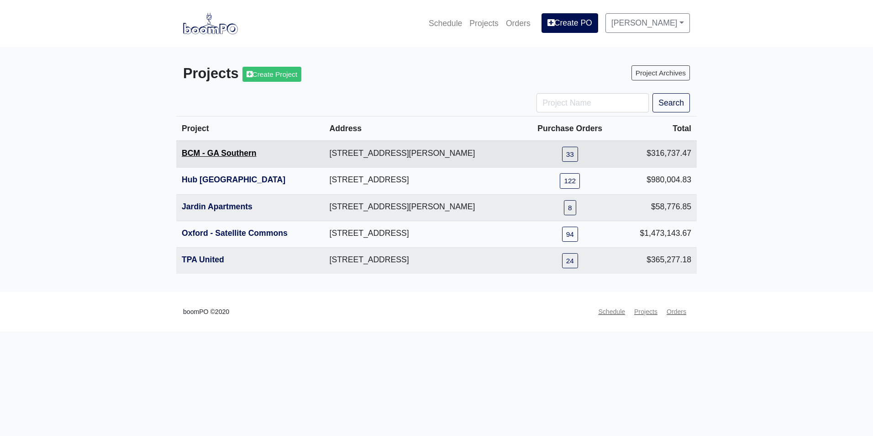
click at [227, 157] on link "BCM - GA Southern" at bounding box center [219, 152] width 75 height 9
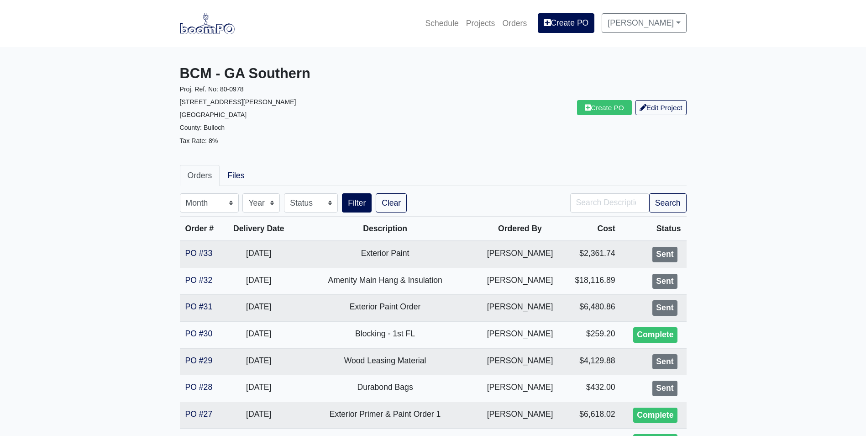
click at [216, 26] on img at bounding box center [207, 23] width 55 height 21
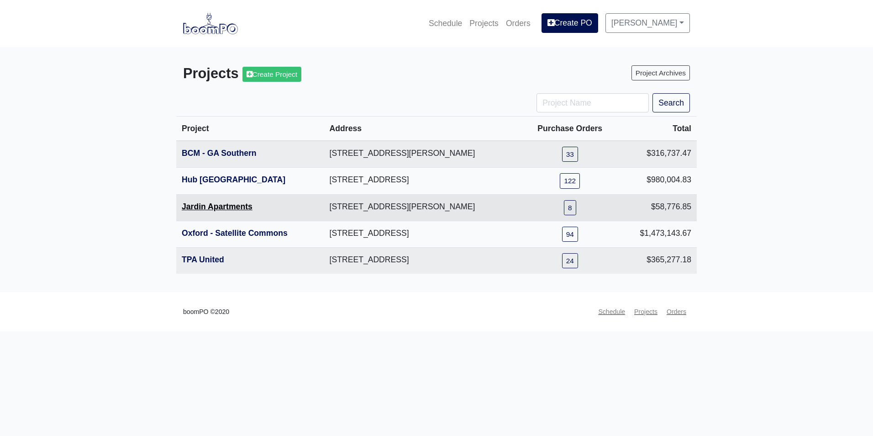
click at [225, 209] on link "Jardin Apartments" at bounding box center [217, 206] width 71 height 9
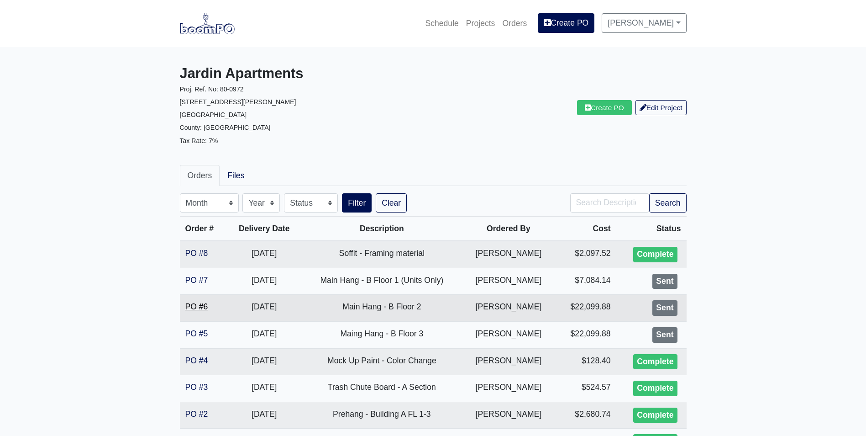
click at [196, 308] on link "PO #6" at bounding box center [196, 306] width 23 height 9
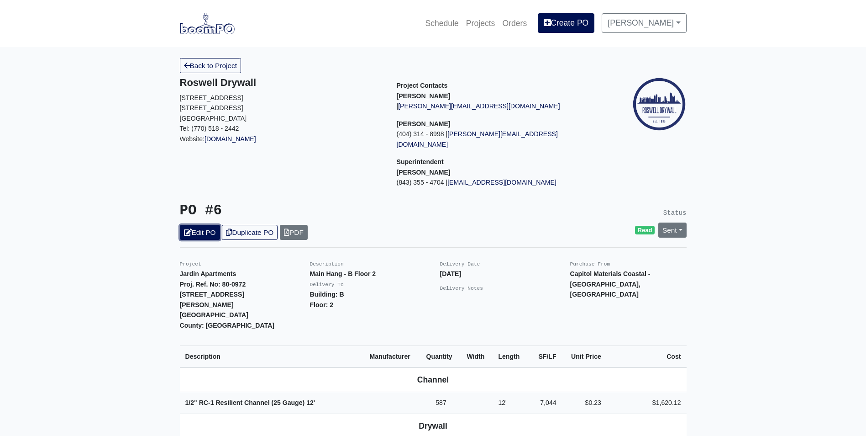
click at [195, 225] on link "Edit PO" at bounding box center [200, 232] width 40 height 15
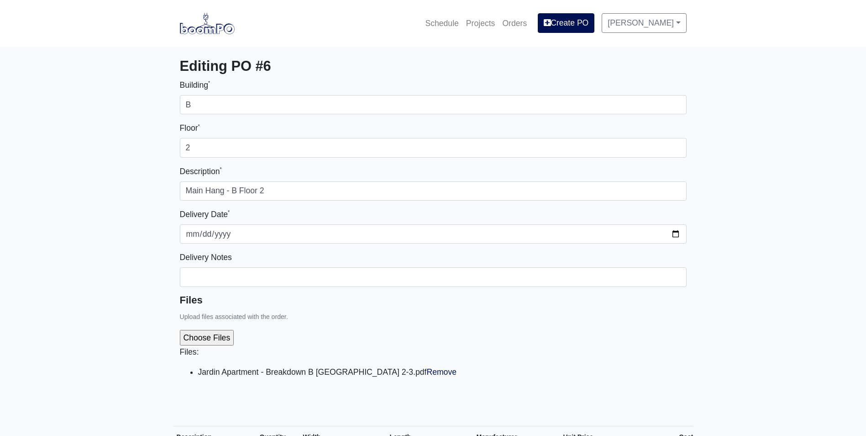
select select
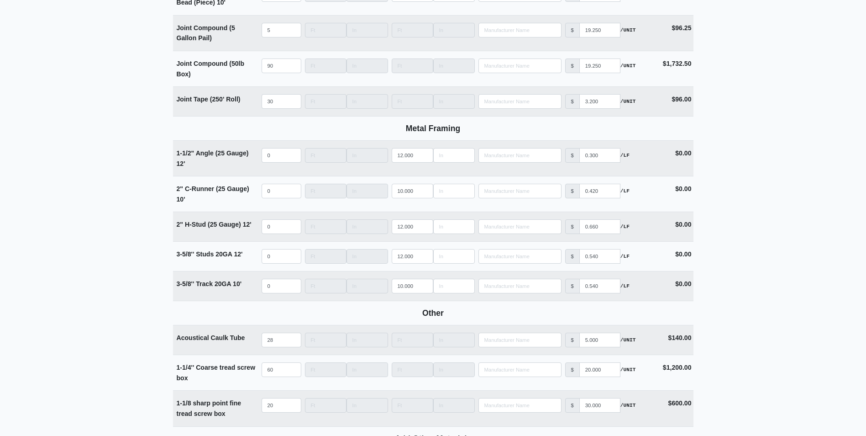
scroll to position [1233, 0]
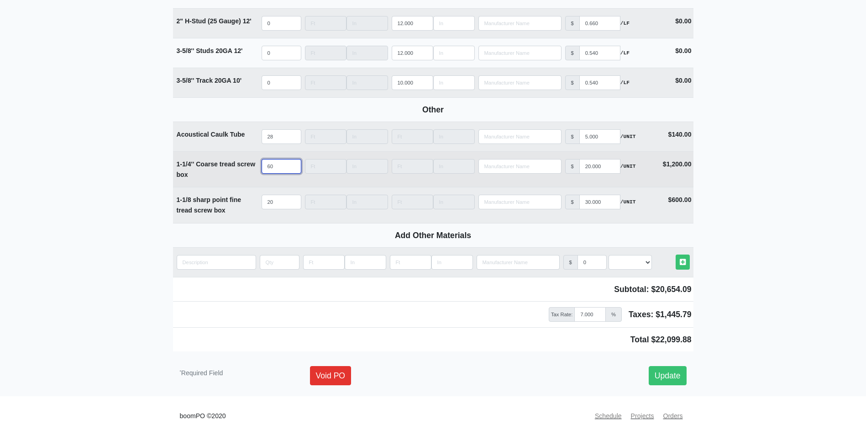
drag, startPoint x: 280, startPoint y: 161, endPoint x: 238, endPoint y: 173, distance: 43.2
click at [238, 172] on tr "1-1/4'' Coarse tread screw box Qty 60 Width Length Manufacturer No Results Pric…" at bounding box center [433, 169] width 521 height 36
select select
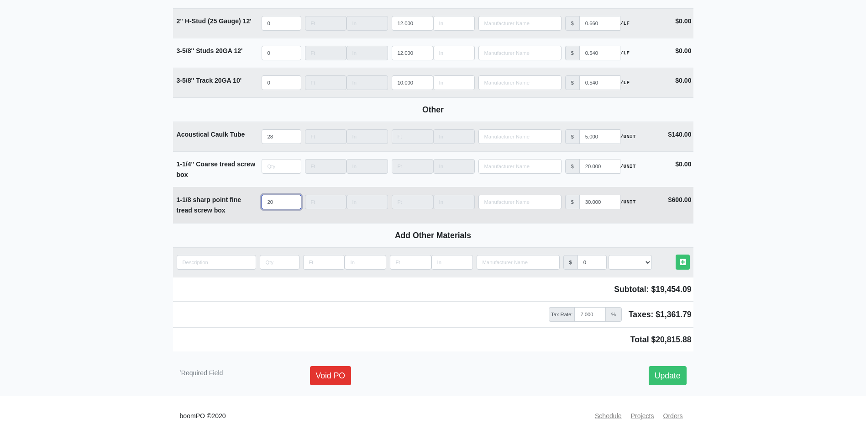
type input "0"
drag, startPoint x: 272, startPoint y: 203, endPoint x: 184, endPoint y: 213, distance: 88.3
click at [195, 213] on tr "1-1/8 sharp point fine tread screw box Qty 20 Width Length Manufacturer No Resu…" at bounding box center [433, 205] width 521 height 36
select select
type input "0"
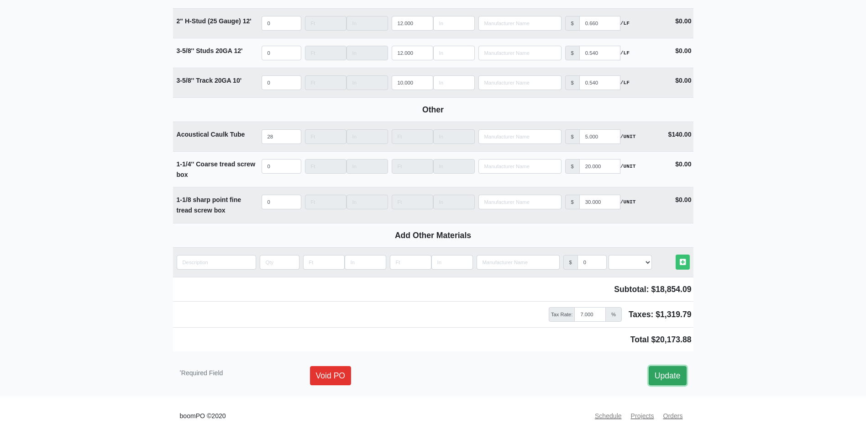
click at [659, 372] on link "Update" at bounding box center [668, 375] width 38 height 19
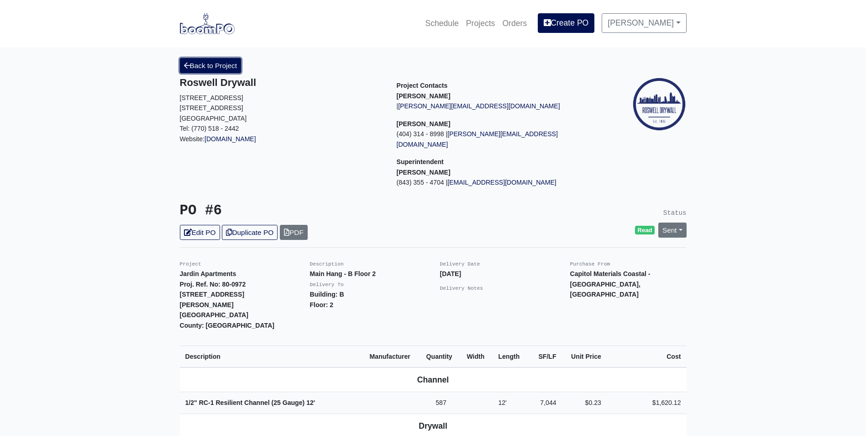
click at [218, 63] on link "Back to Project" at bounding box center [211, 65] width 62 height 15
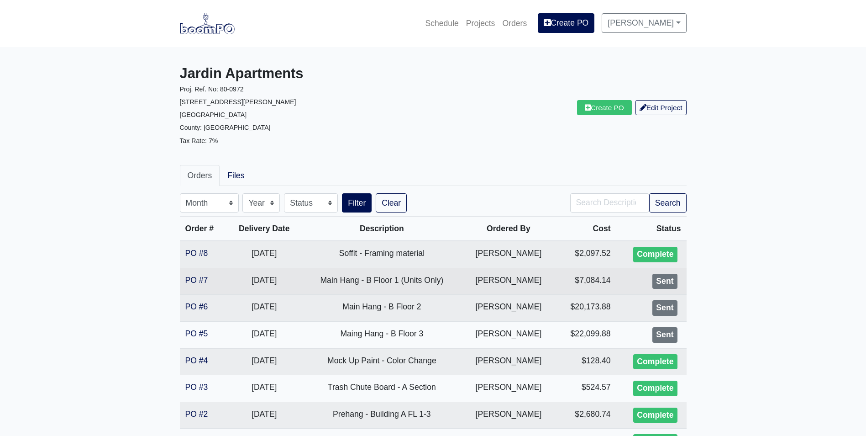
click at [209, 278] on td "PO #7" at bounding box center [203, 281] width 47 height 27
click at [195, 277] on link "PO #7" at bounding box center [196, 279] width 23 height 9
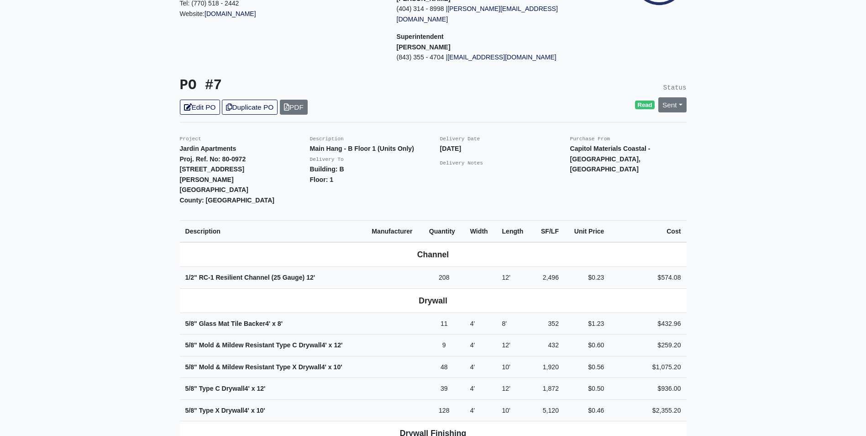
scroll to position [91, 0]
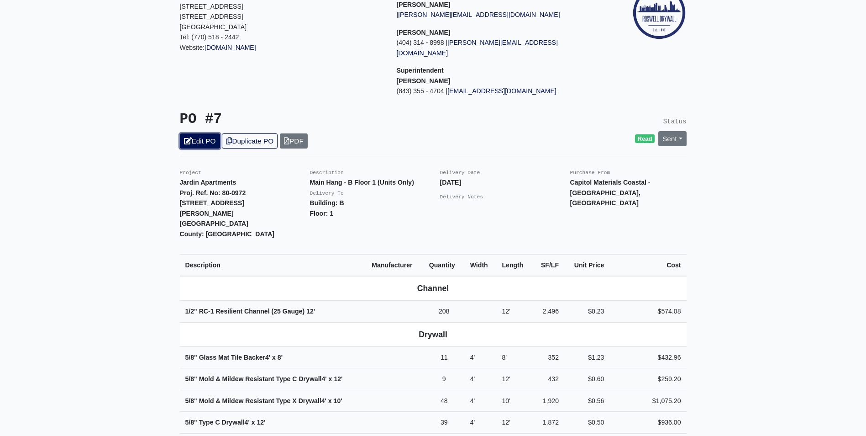
click at [196, 133] on link "Edit PO" at bounding box center [200, 140] width 40 height 15
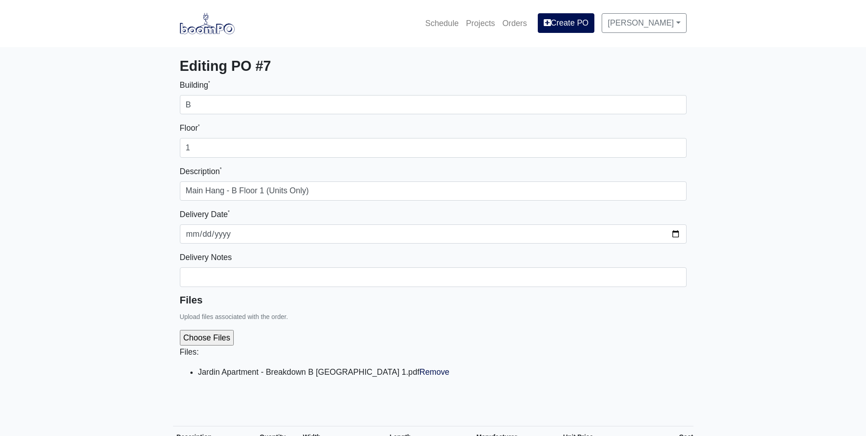
select select
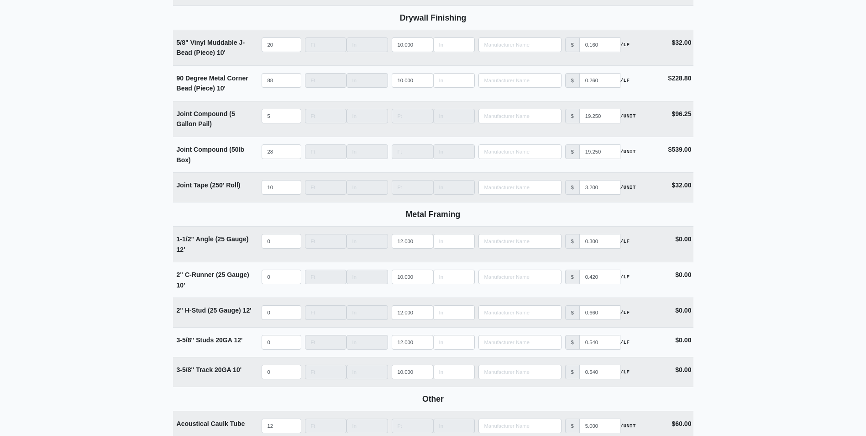
scroll to position [1161, 0]
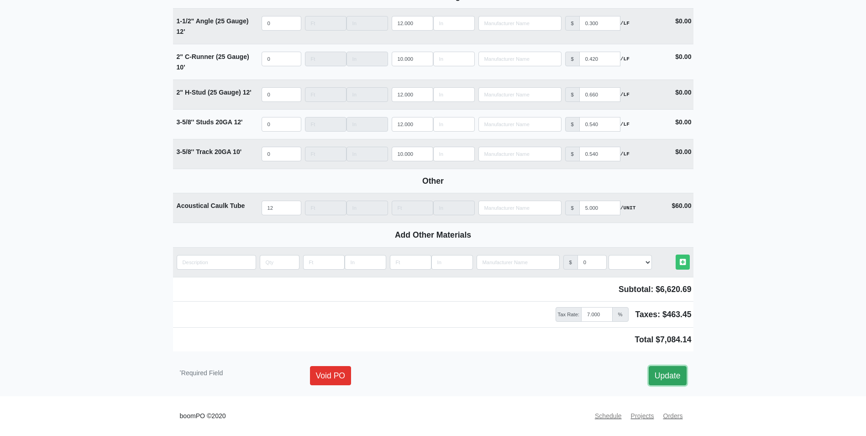
click at [662, 374] on link "Update" at bounding box center [668, 375] width 38 height 19
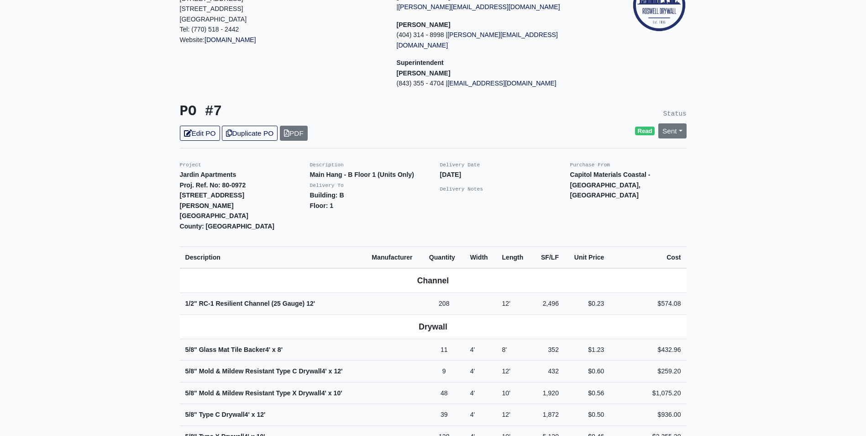
scroll to position [46, 0]
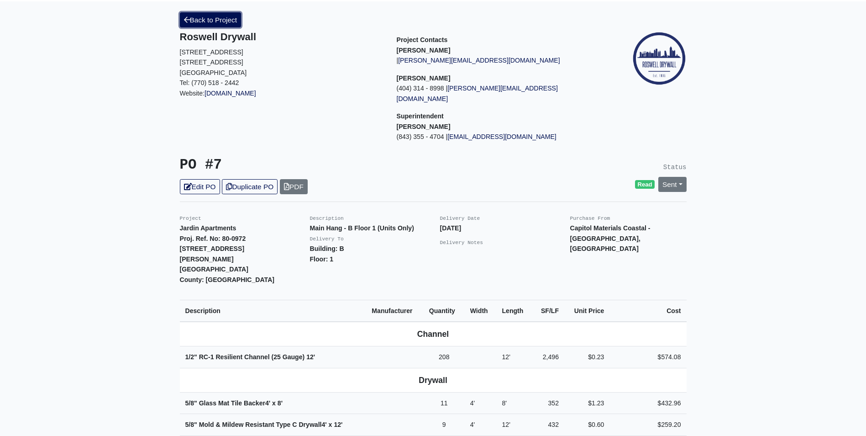
click at [209, 21] on link "Back to Project" at bounding box center [211, 19] width 62 height 15
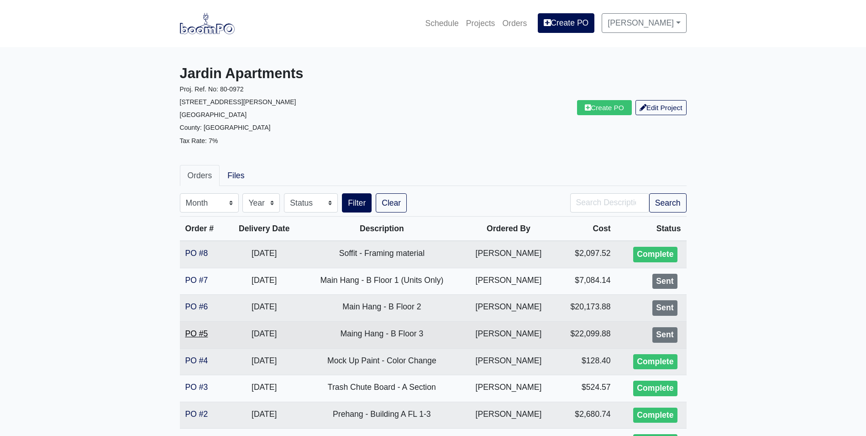
click at [200, 331] on link "PO #5" at bounding box center [196, 333] width 23 height 9
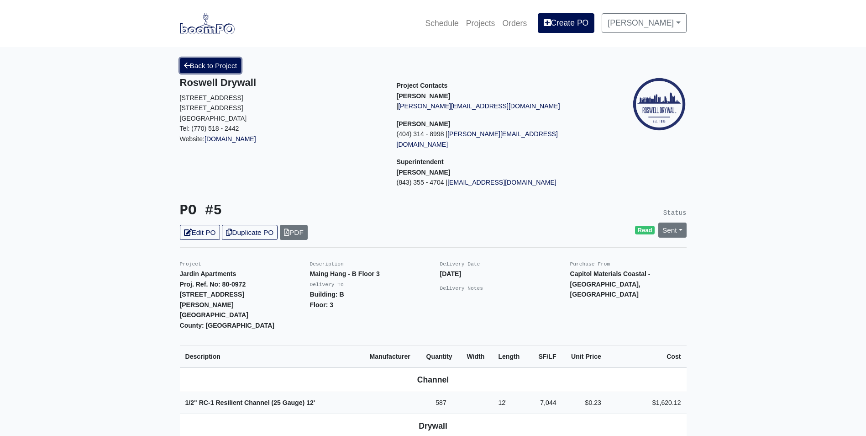
click at [217, 66] on link "Back to Project" at bounding box center [211, 65] width 62 height 15
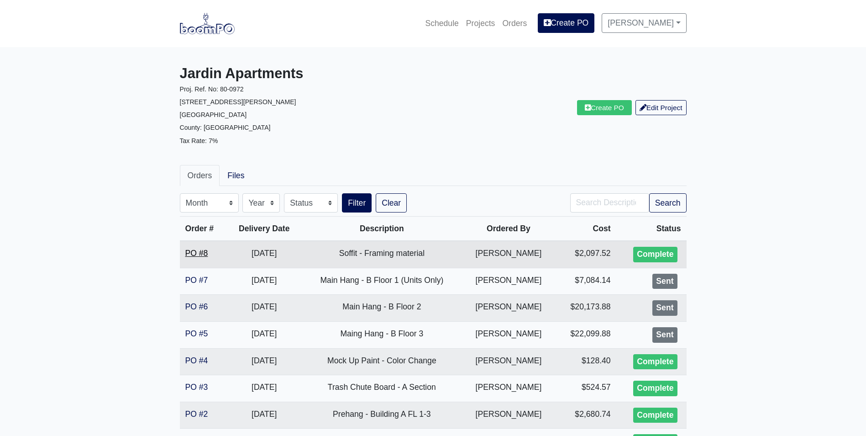
click at [199, 255] on link "PO #8" at bounding box center [196, 252] width 23 height 9
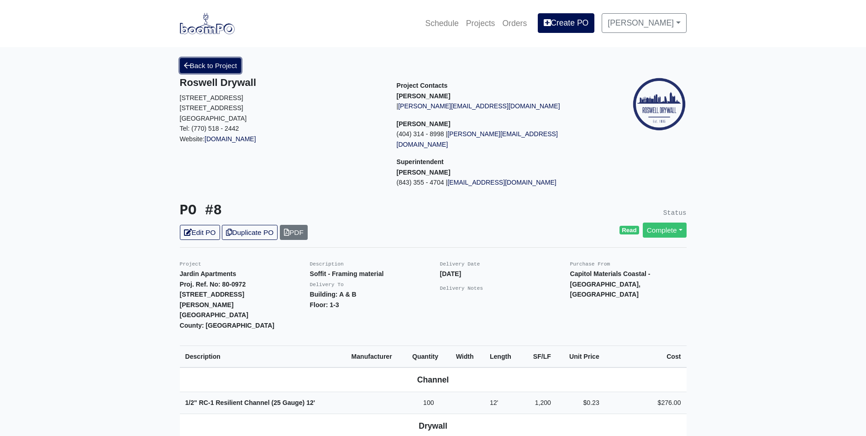
click at [229, 60] on link "Back to Project" at bounding box center [211, 65] width 62 height 15
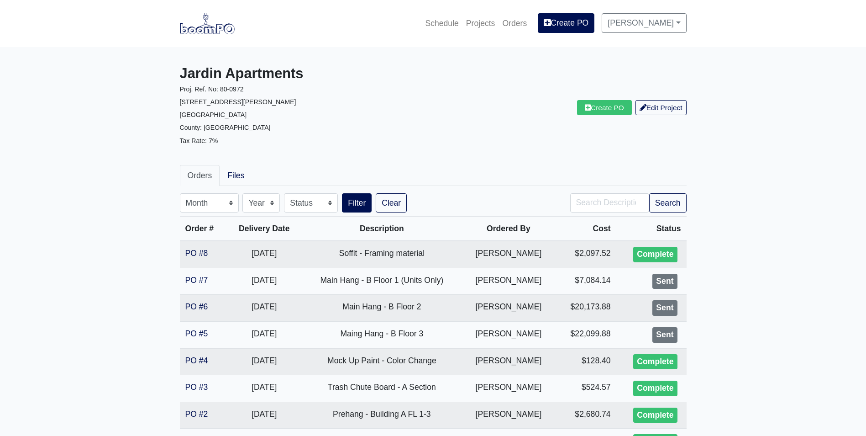
click at [216, 32] on img at bounding box center [207, 23] width 55 height 21
